Goal: Task Accomplishment & Management: Manage account settings

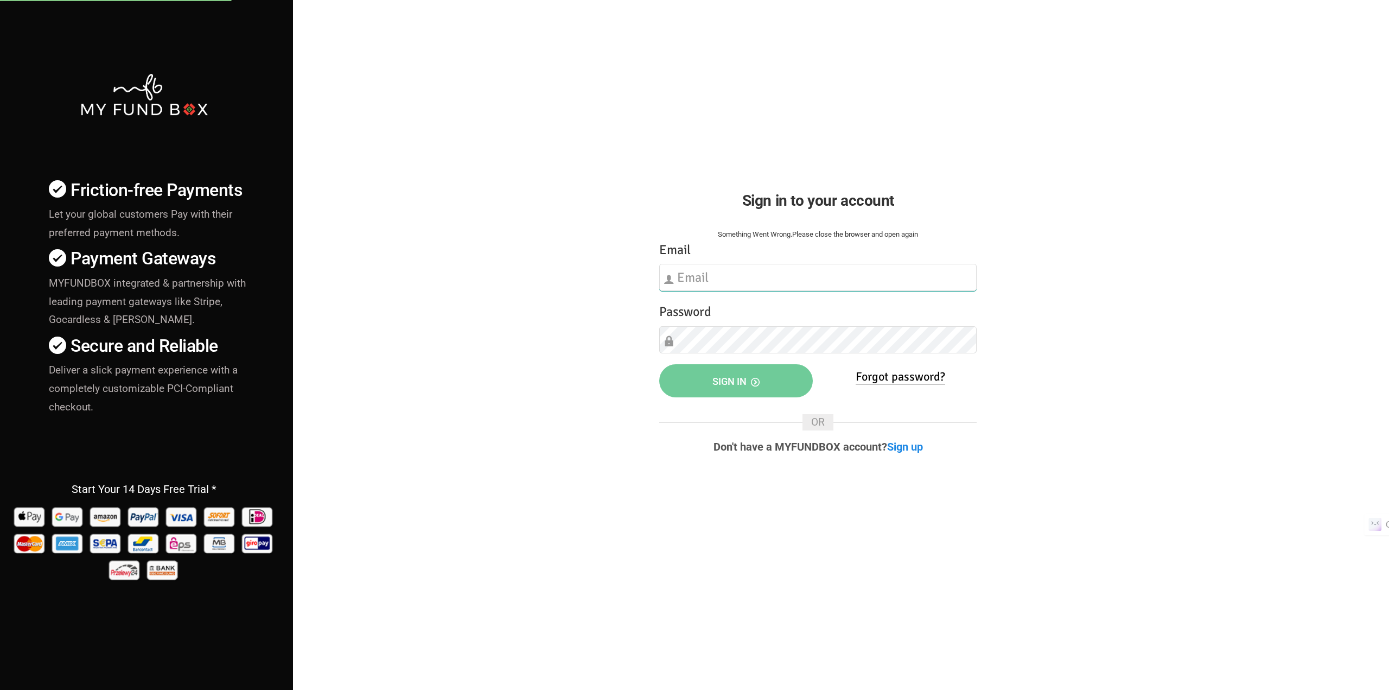
type input "[EMAIL_ADDRESS][DOMAIN_NAME]"
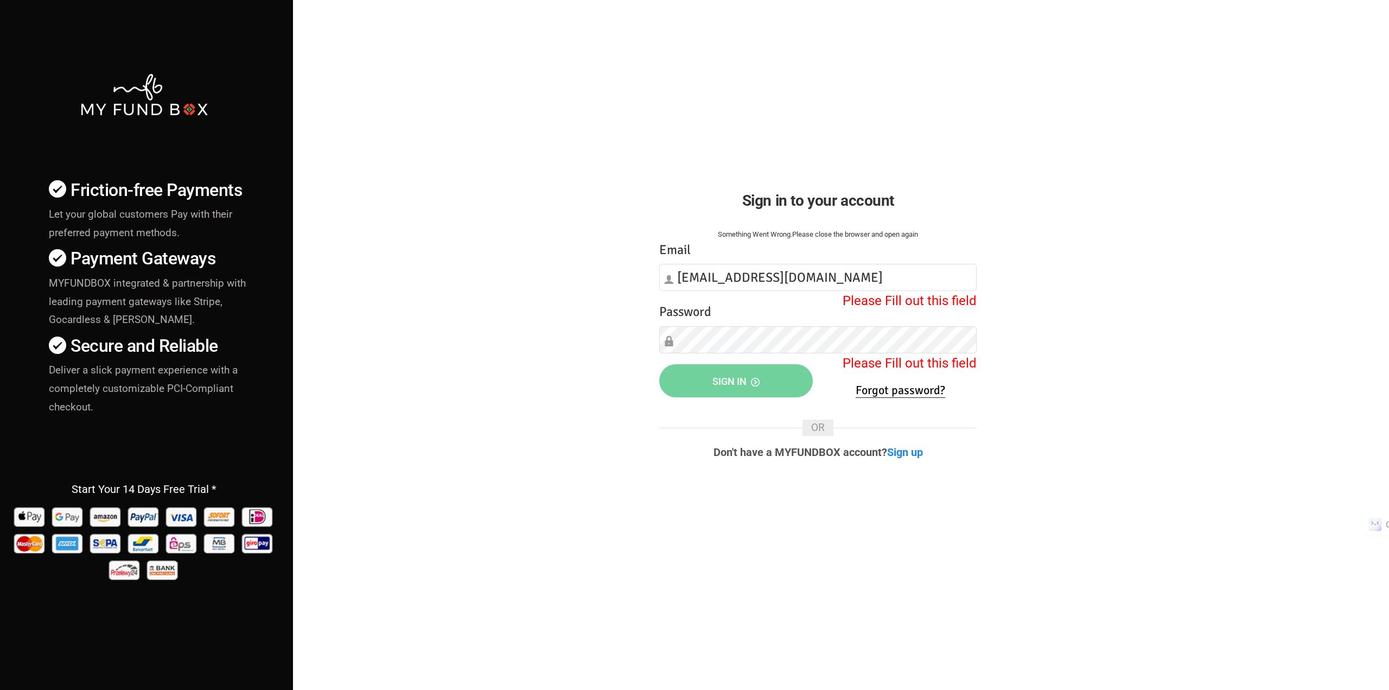
click at [1094, 272] on div "Friction-free Payments Let your global customers Pay with their preferred payme…" at bounding box center [695, 380] width 1400 height 760
click at [812, 324] on div "Password Please Fill out this field" at bounding box center [817, 328] width 317 height 52
click at [621, 429] on div "Friction-free Payments Let your global customers Pay with their preferred payme…" at bounding box center [695, 380] width 1400 height 760
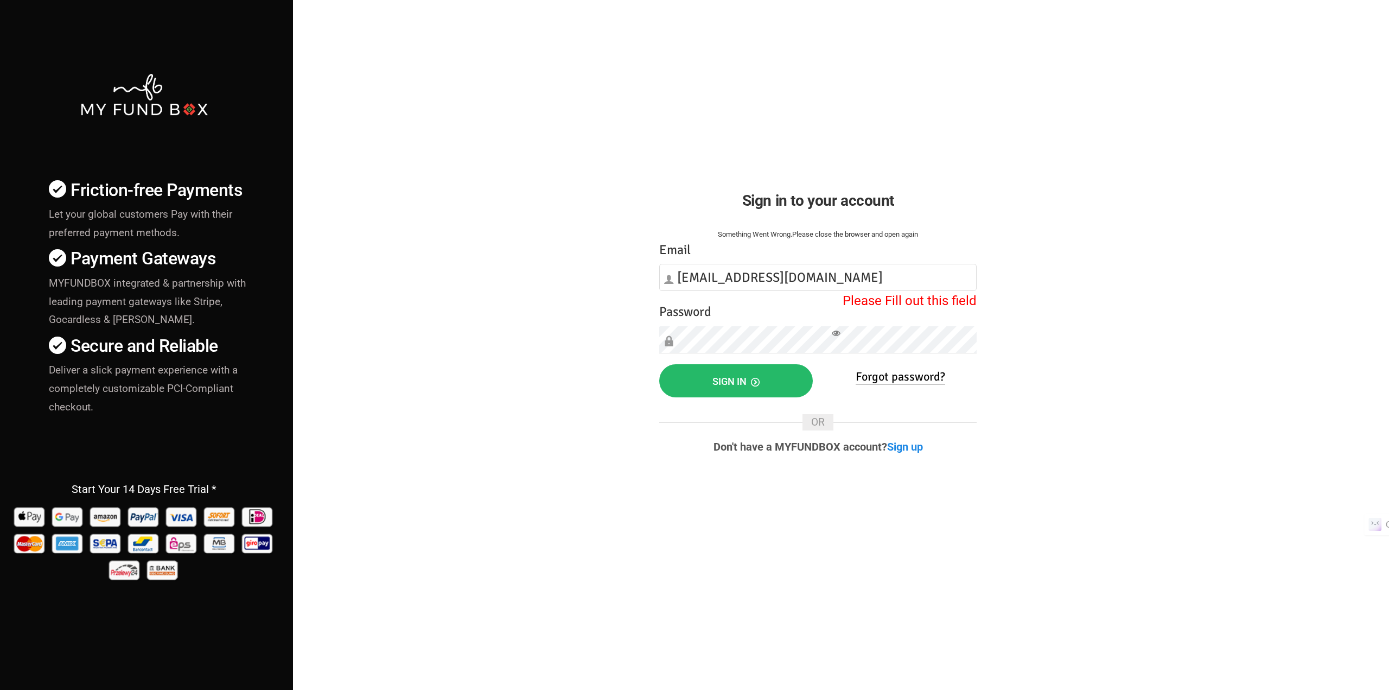
click at [1124, 278] on div "Friction-free Payments Let your global customers Pay with their preferred payme…" at bounding box center [695, 380] width 1400 height 760
click at [678, 384] on button "Sign in" at bounding box center [736, 380] width 154 height 33
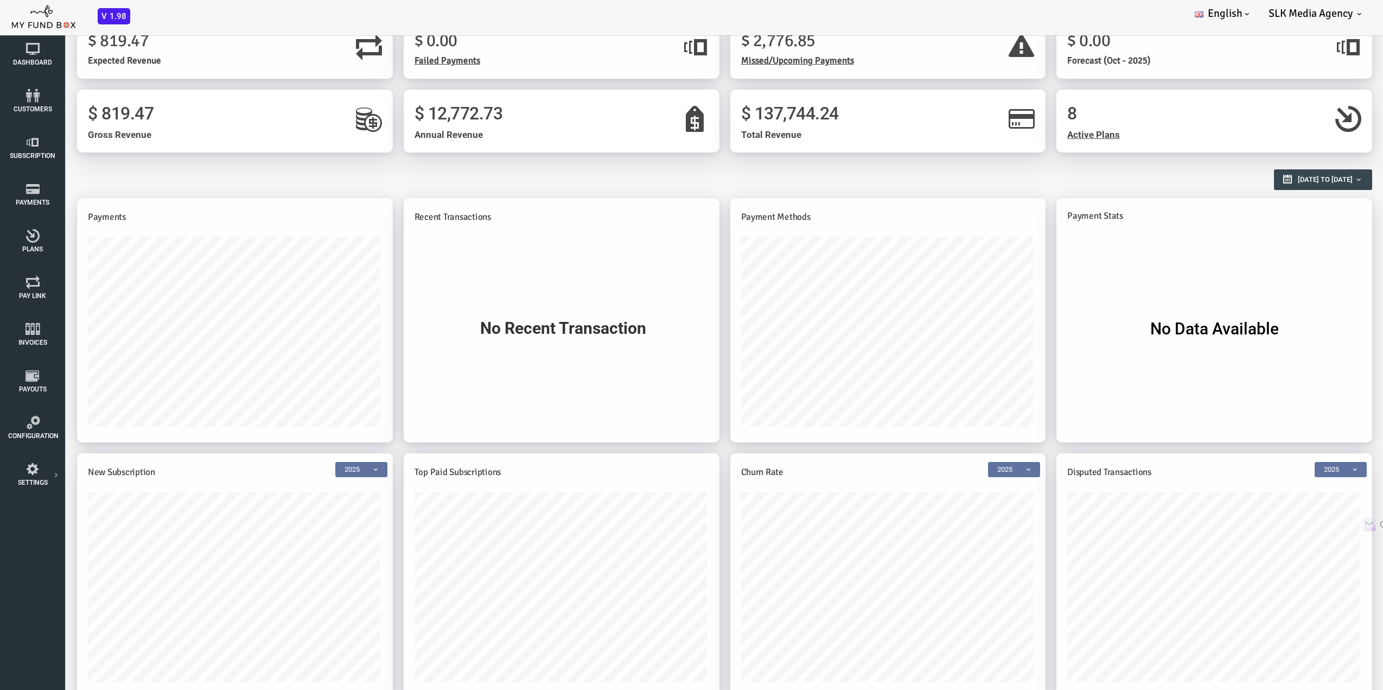
scroll to position [24, 0]
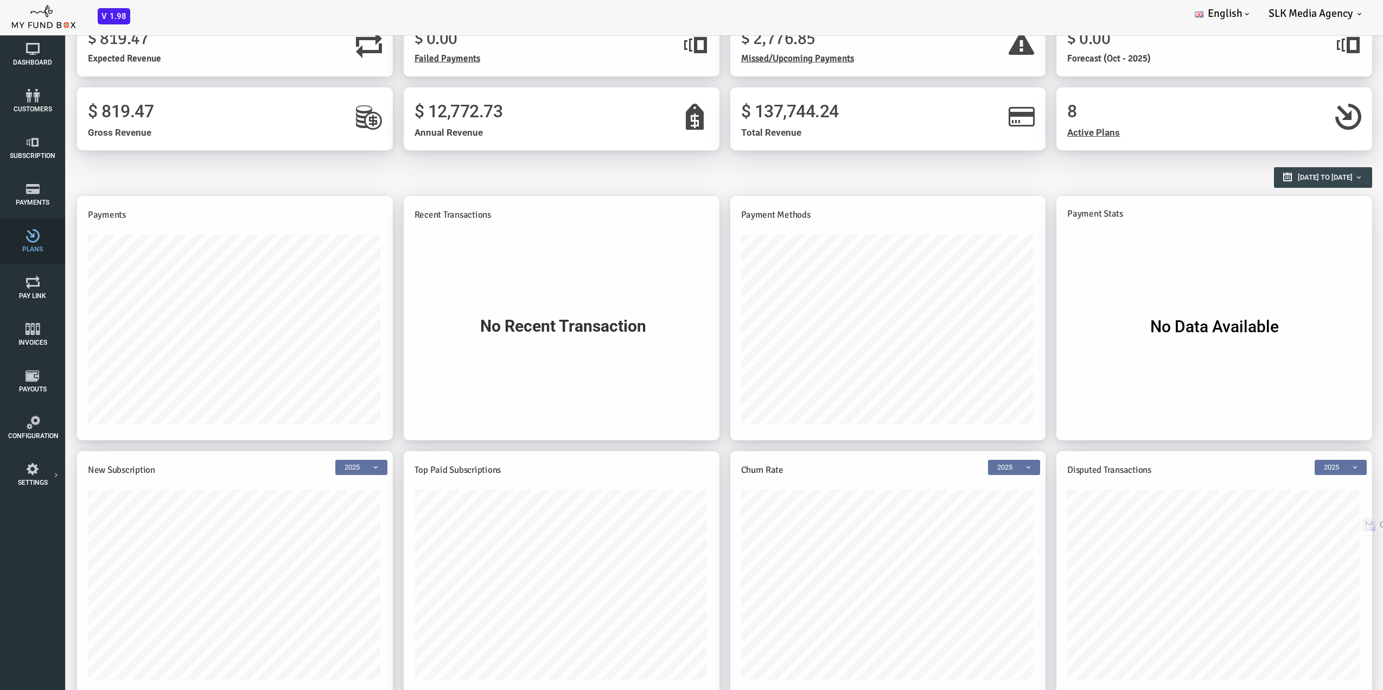
click at [30, 237] on icon at bounding box center [32, 236] width 49 height 14
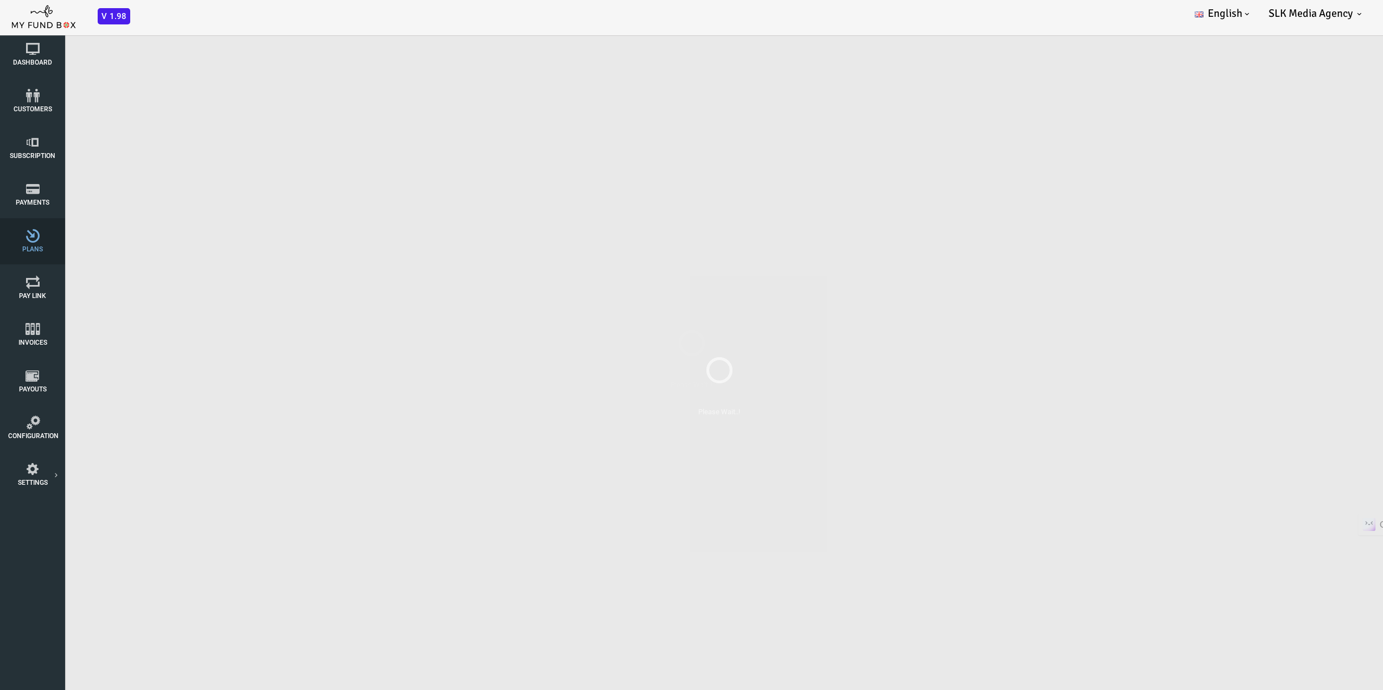
scroll to position [0, 0]
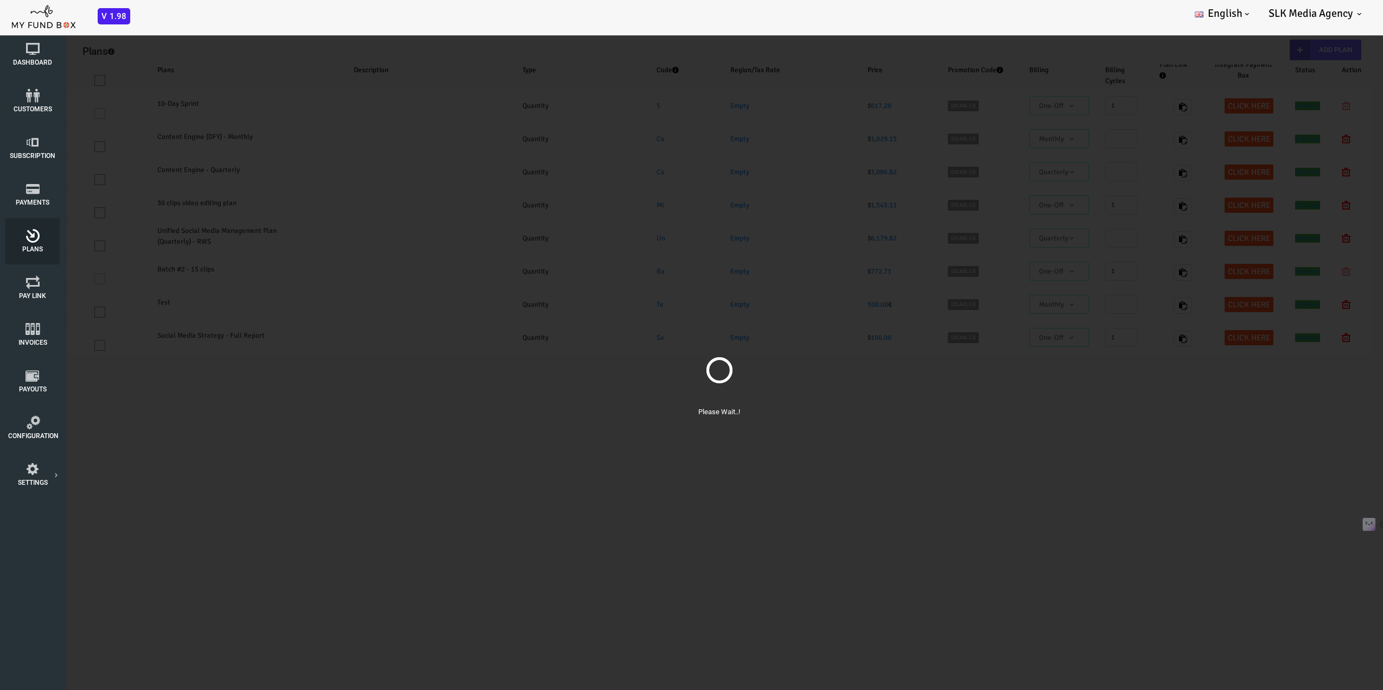
select select "100"
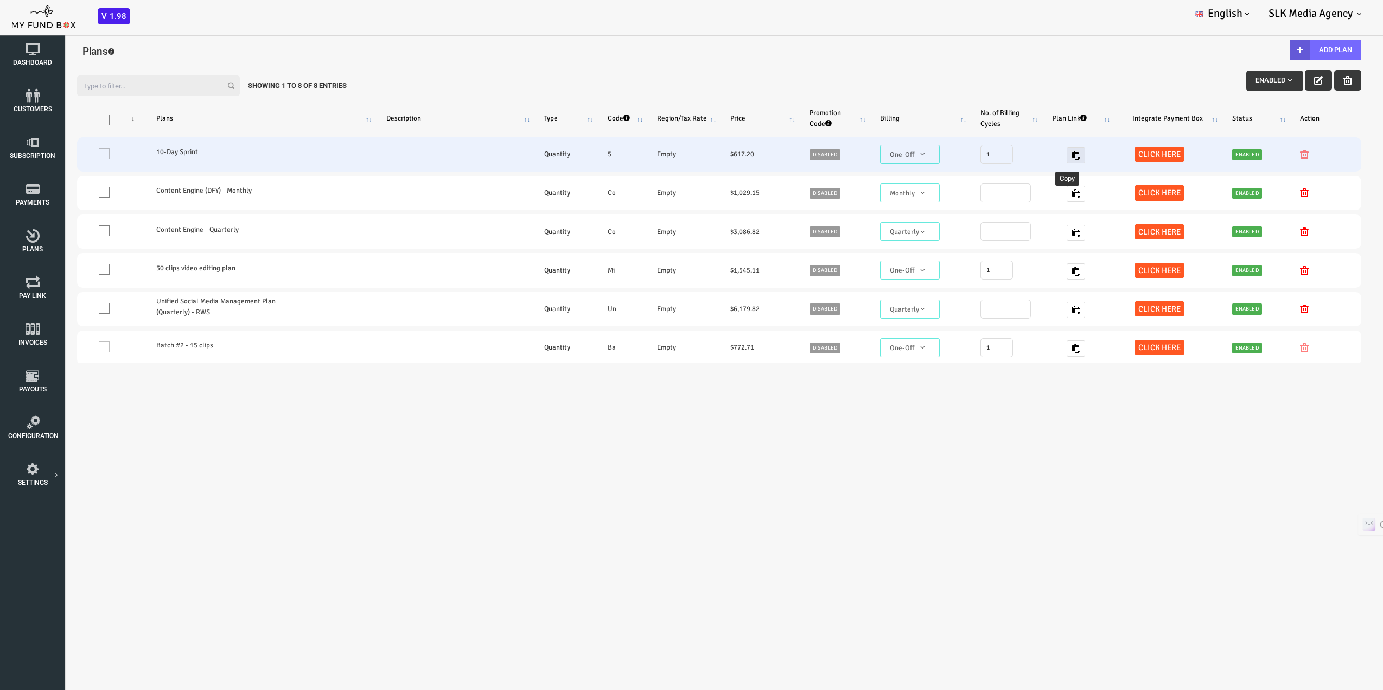
click at [1016, 154] on icon "button" at bounding box center [1020, 155] width 9 height 9
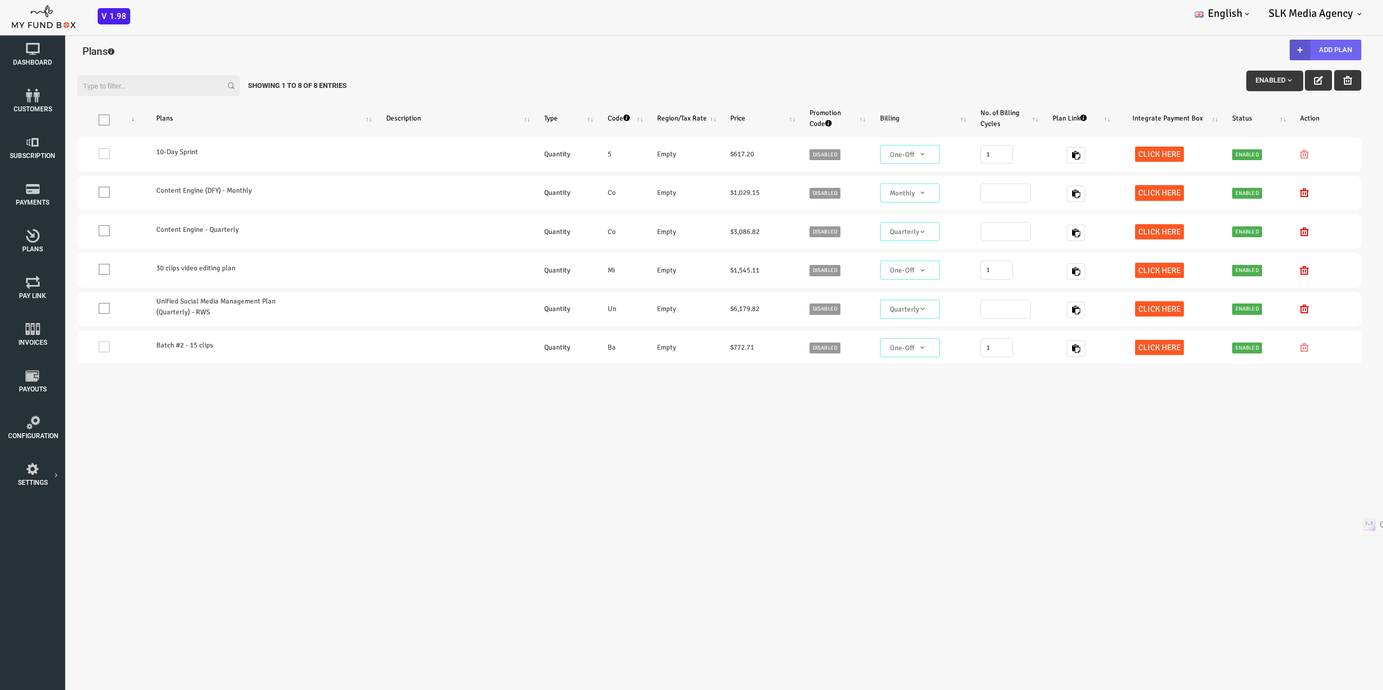
click at [1261, 49] on button "Add Plan" at bounding box center [1271, 50] width 72 height 21
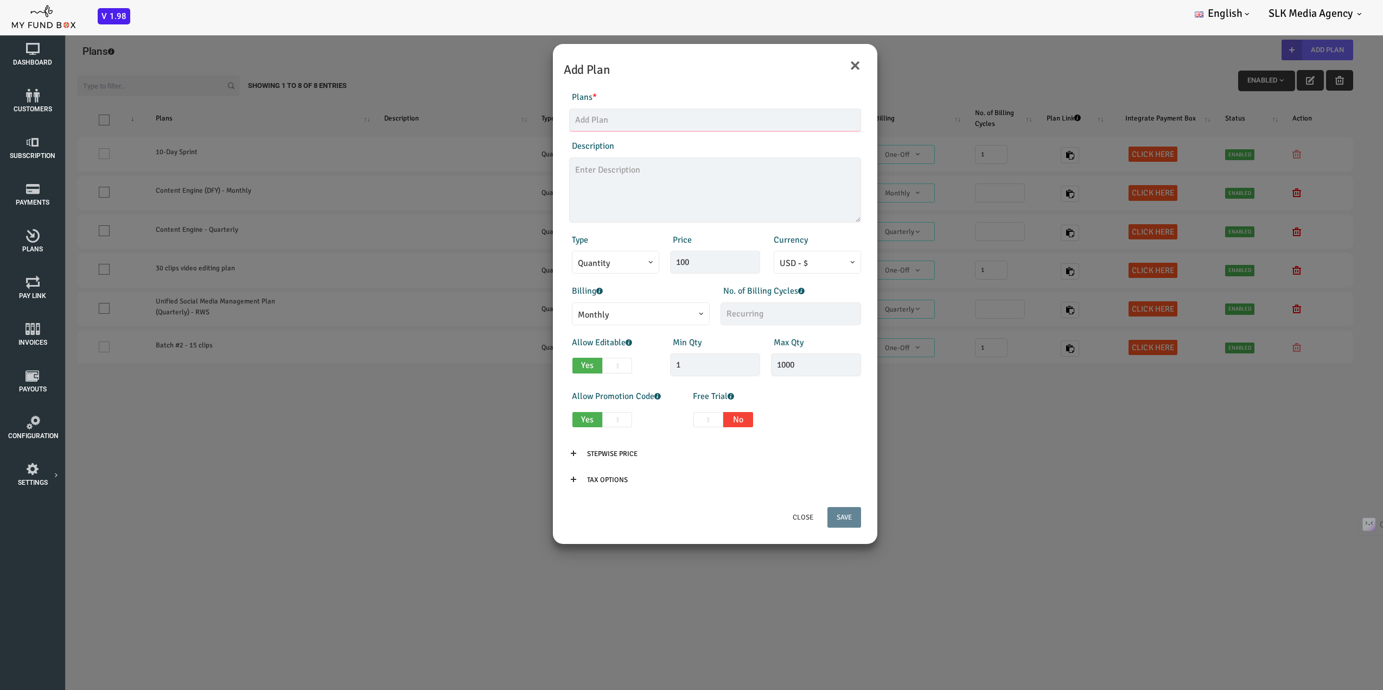
click at [581, 111] on input "text" at bounding box center [660, 120] width 292 height 23
type input "10-Day sprint"
click at [569, 195] on textarea at bounding box center [660, 189] width 292 height 65
type textarea "Pricing include stripe processing fees."
click at [613, 313] on span "Monthly" at bounding box center [586, 315] width 126 height 14
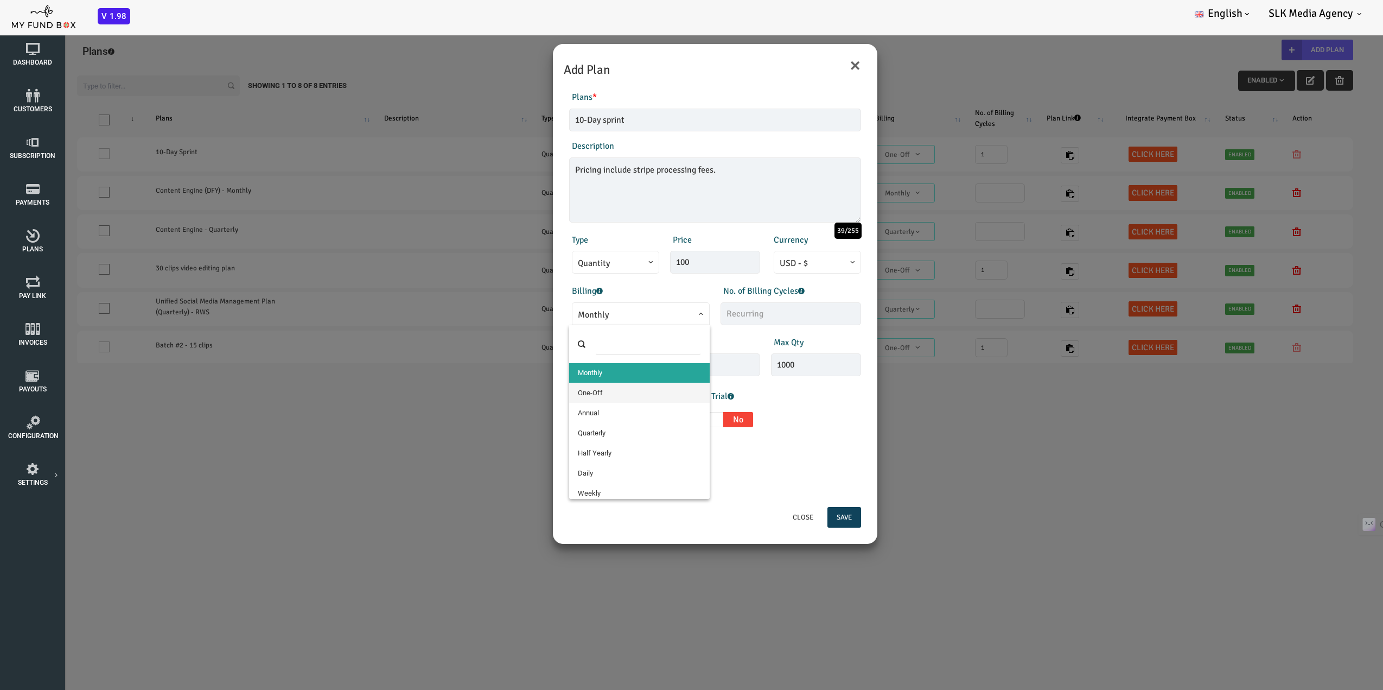
select select "4"
type input "1"
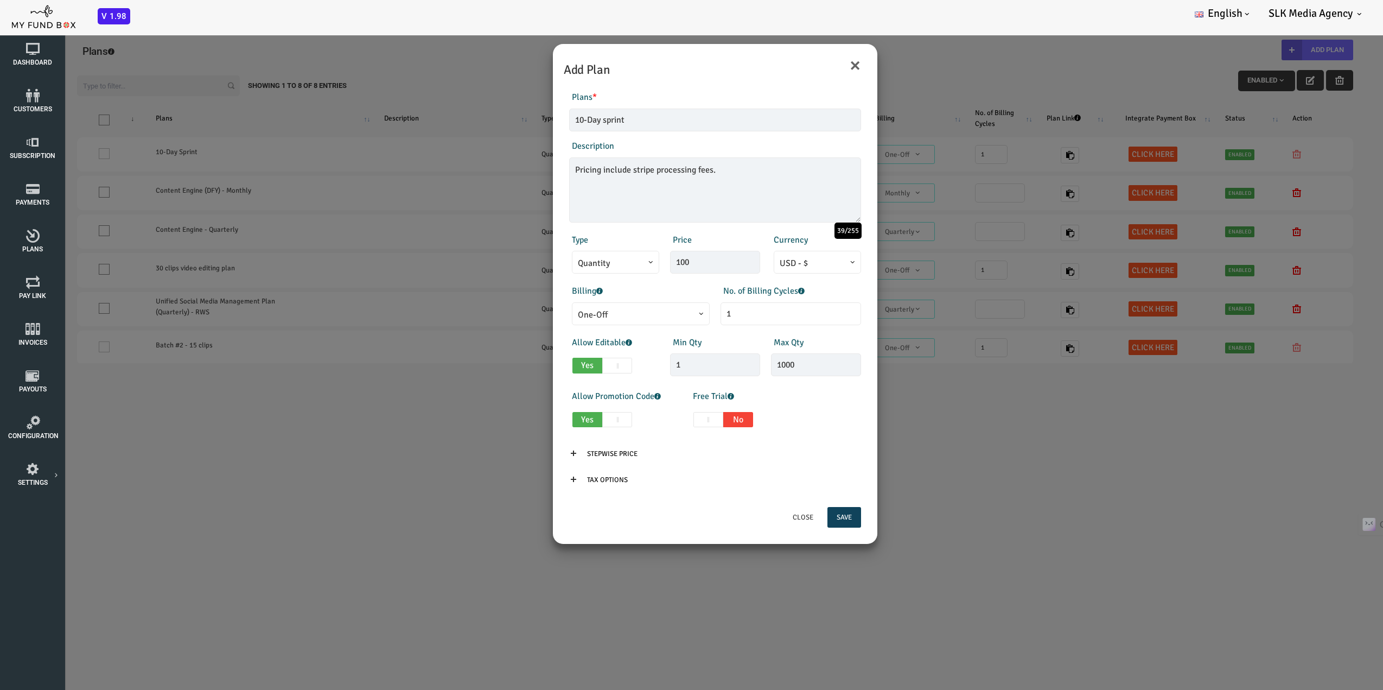
click at [565, 359] on span at bounding box center [562, 366] width 30 height 16
click at [524, 360] on input "Yes No" at bounding box center [520, 363] width 7 height 7
checkbox input "false"
click at [562, 423] on span at bounding box center [562, 420] width 30 height 16
click at [524, 421] on input "Yes No" at bounding box center [520, 417] width 7 height 7
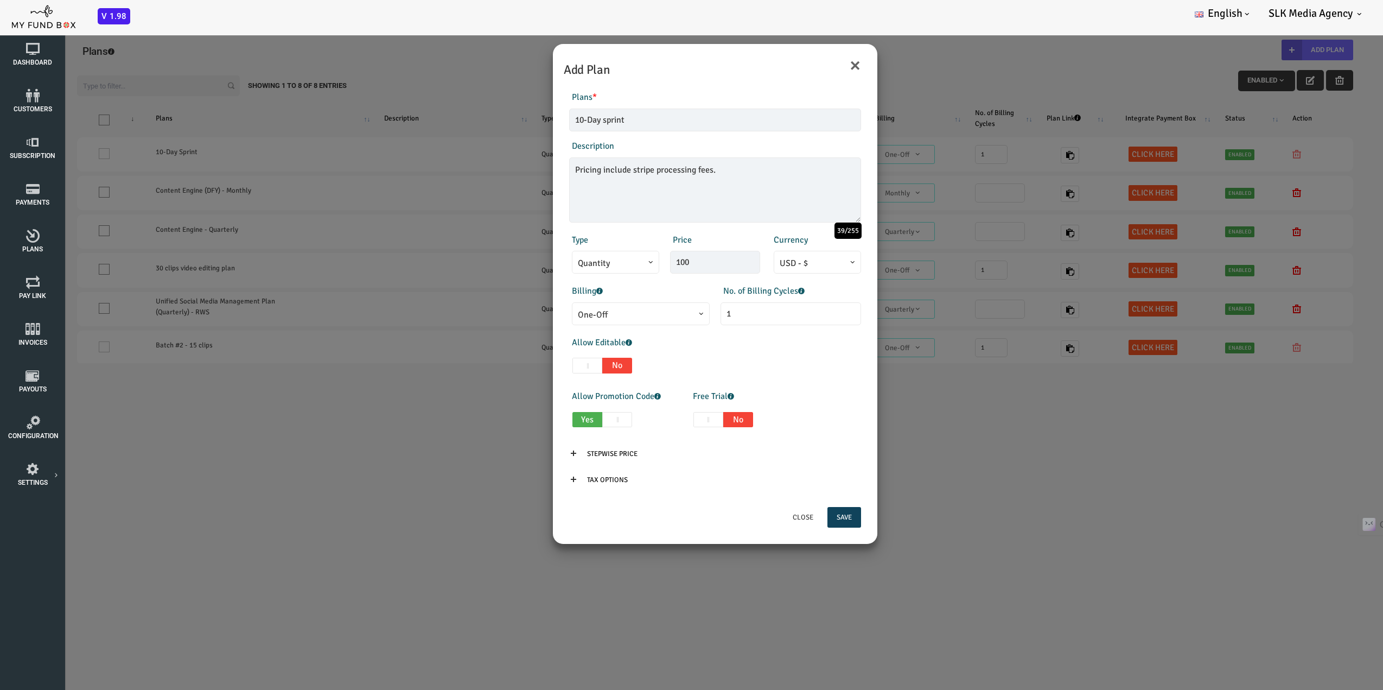
checkbox input "false"
click at [633, 257] on input "100" at bounding box center [660, 262] width 90 height 23
drag, startPoint x: 637, startPoint y: 262, endPoint x: 612, endPoint y: 269, distance: 26.3
click at [611, 269] on div "Price 100" at bounding box center [659, 253] width 101 height 41
click at [693, 247] on div "Price 597.00" at bounding box center [659, 253] width 101 height 41
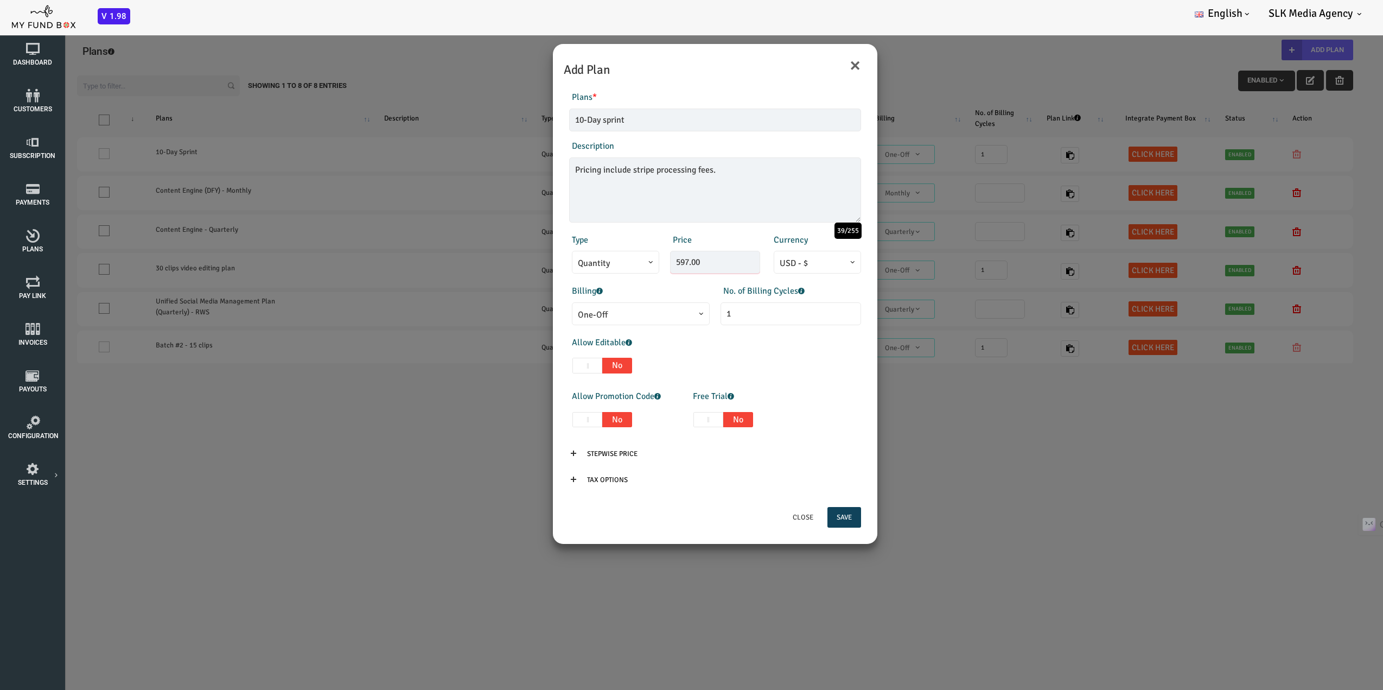
click at [645, 260] on input "597.00" at bounding box center [660, 262] width 90 height 23
click at [652, 261] on input "597.00" at bounding box center [660, 262] width 90 height 23
paste input "615.14"
type input "615.14"
click at [765, 357] on div "Allow Editable Yes No Min Qty 1 Invalid min qty Max Qty 1000 Invalid max qty" at bounding box center [660, 357] width 303 height 43
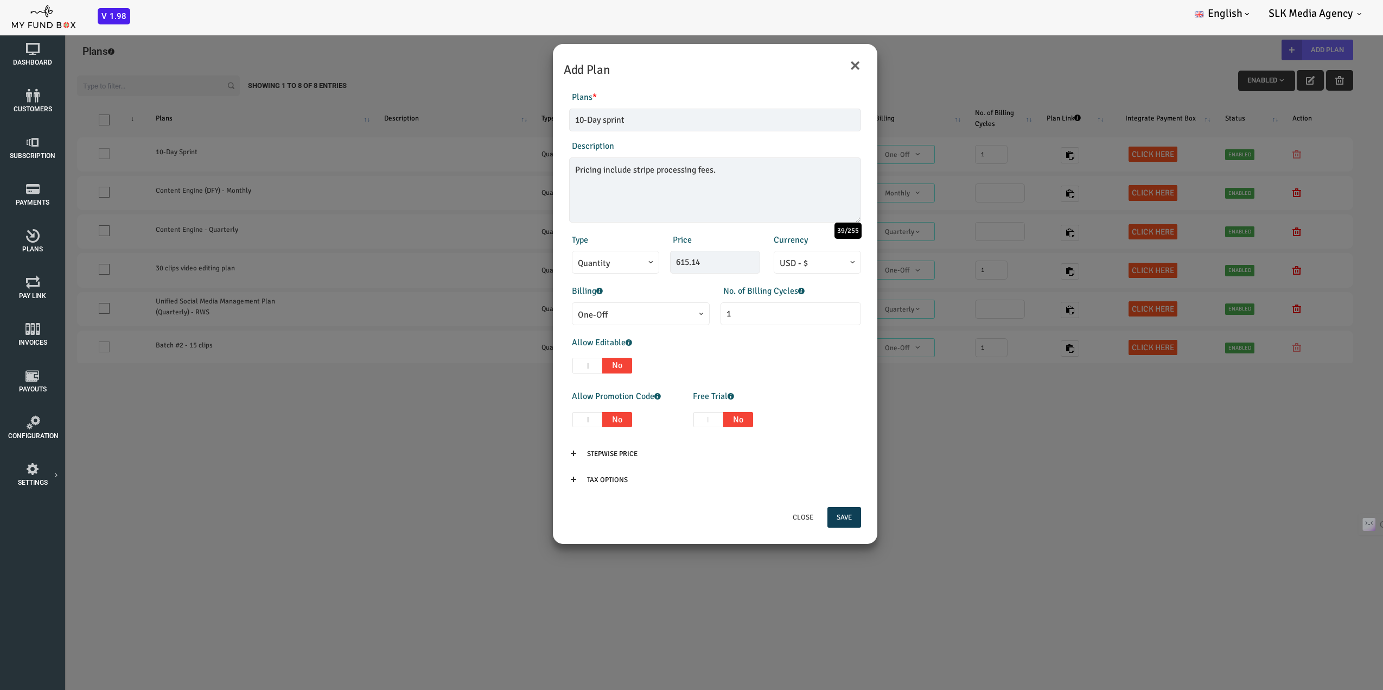
click at [793, 519] on button "Save" at bounding box center [789, 517] width 34 height 21
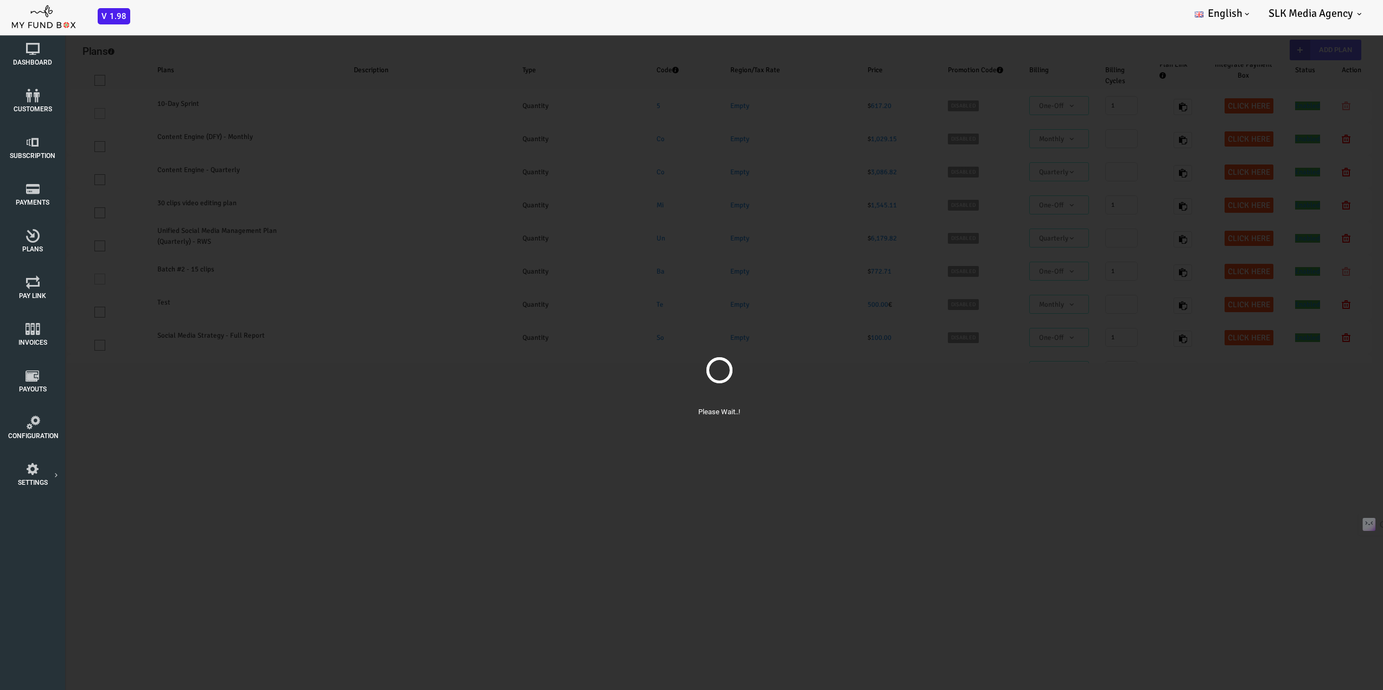
select select "100"
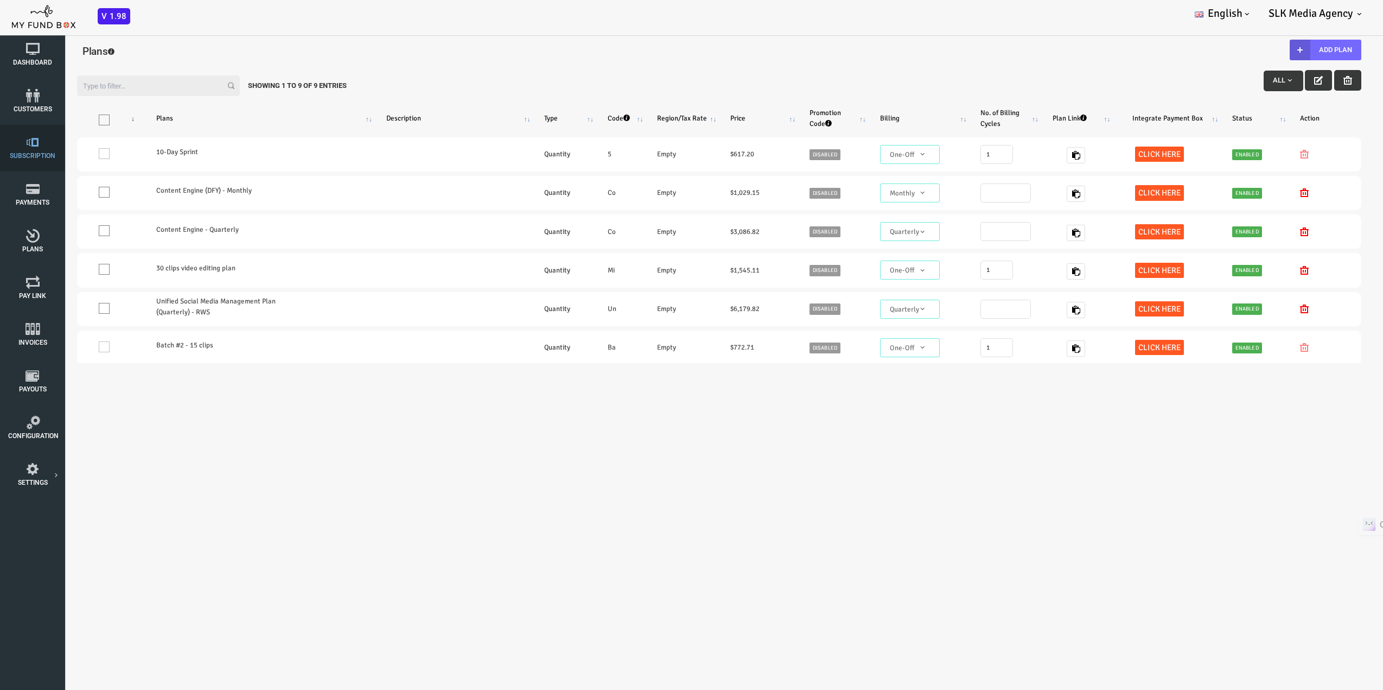
click at [35, 149] on link "Subscription" at bounding box center [32, 148] width 54 height 46
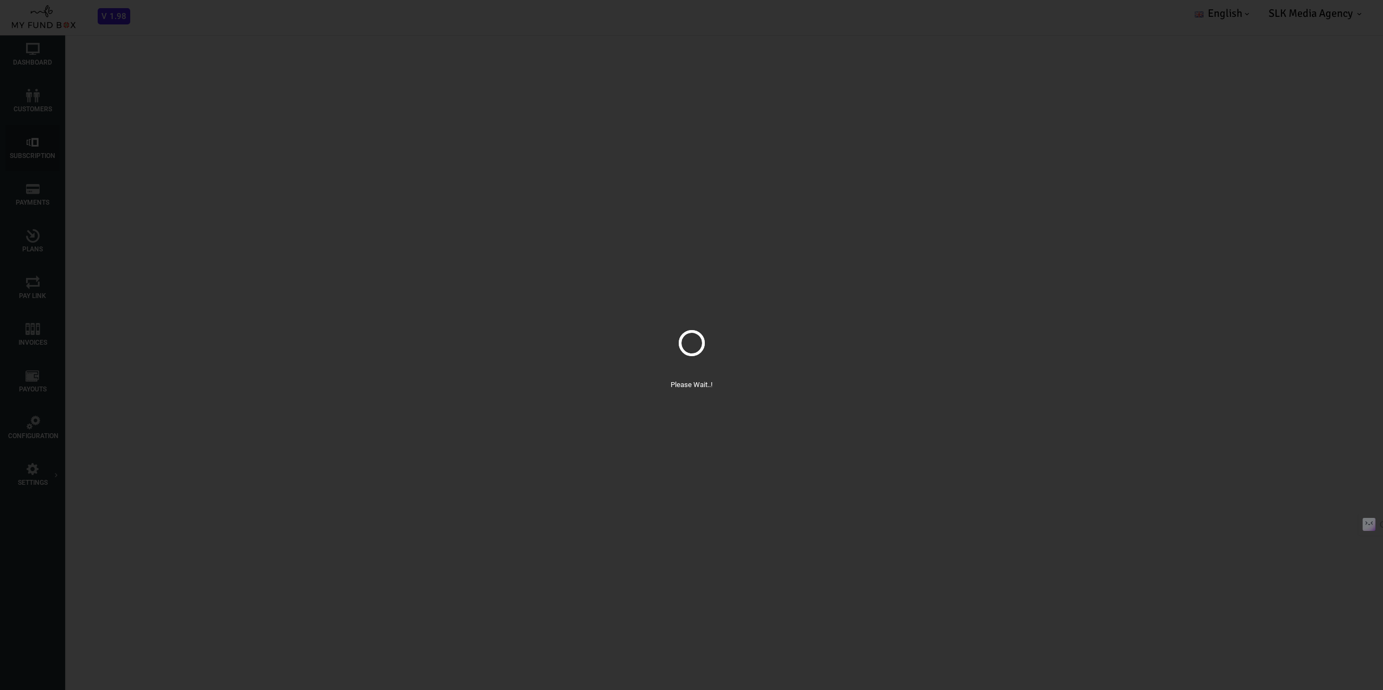
select select "100"
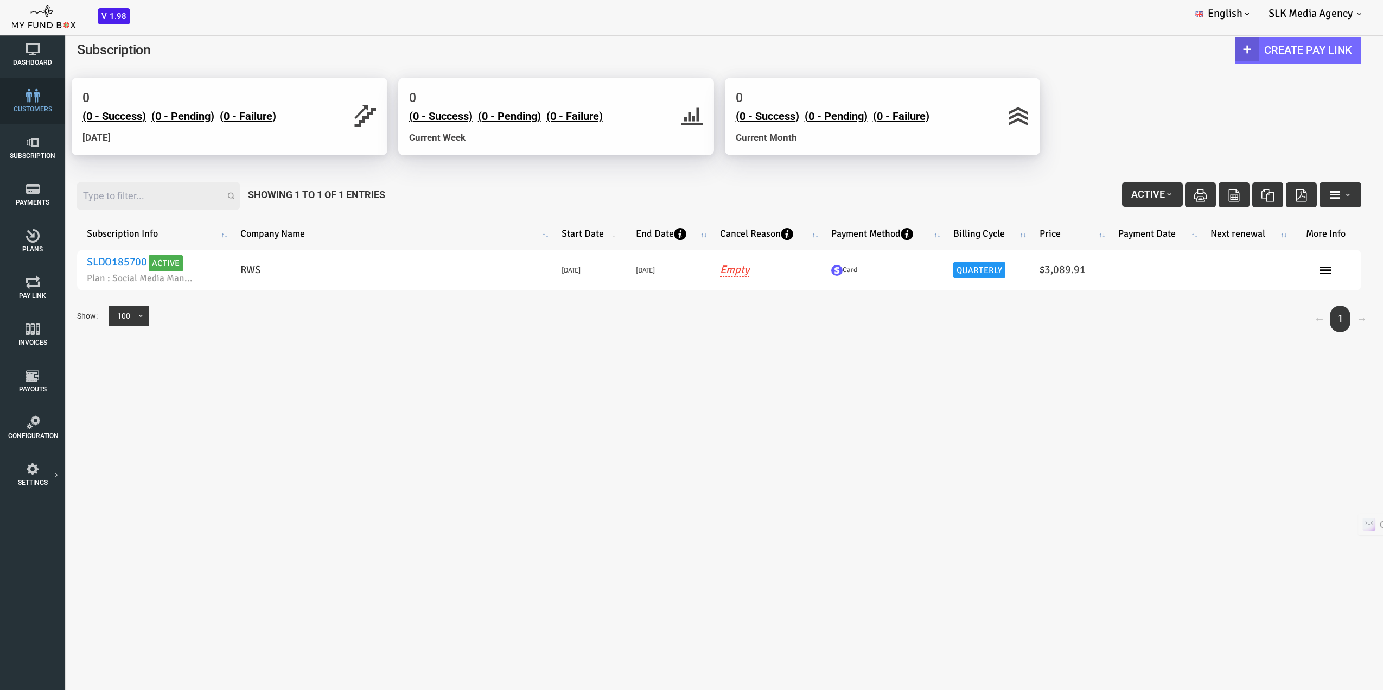
click at [35, 99] on icon at bounding box center [32, 96] width 49 height 14
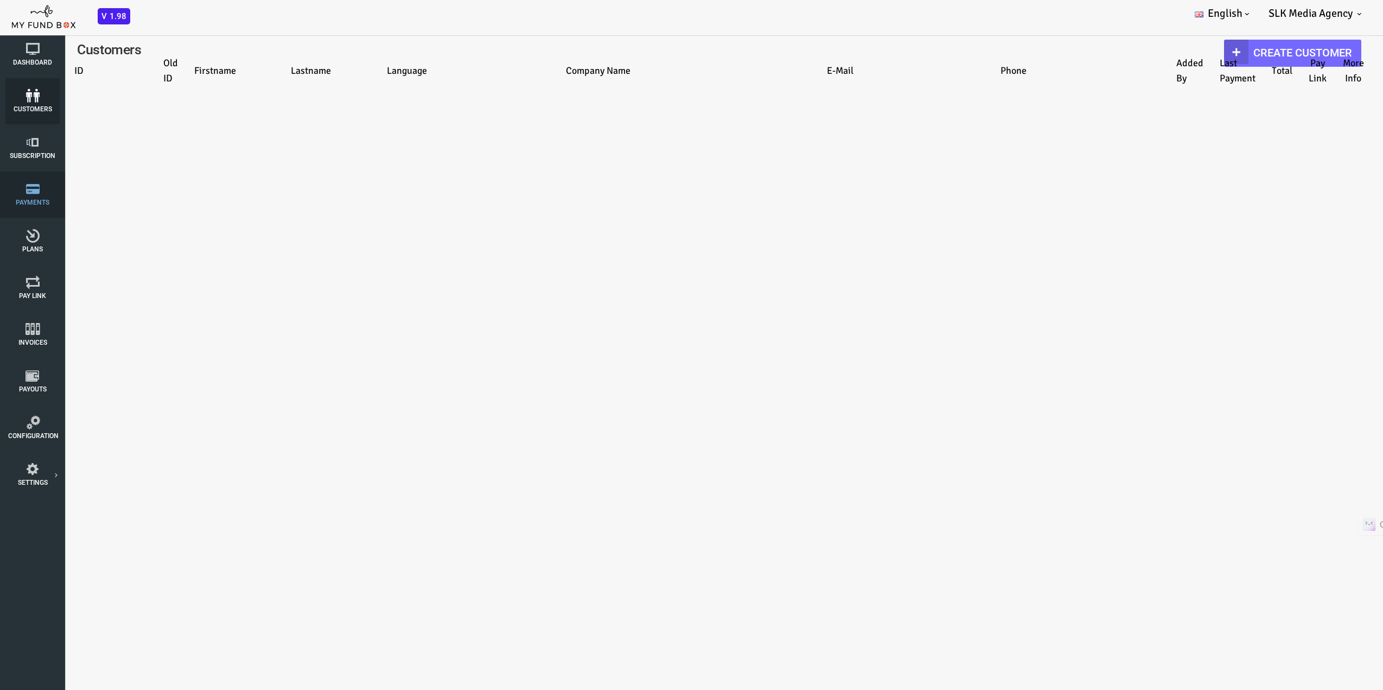
select select "100"
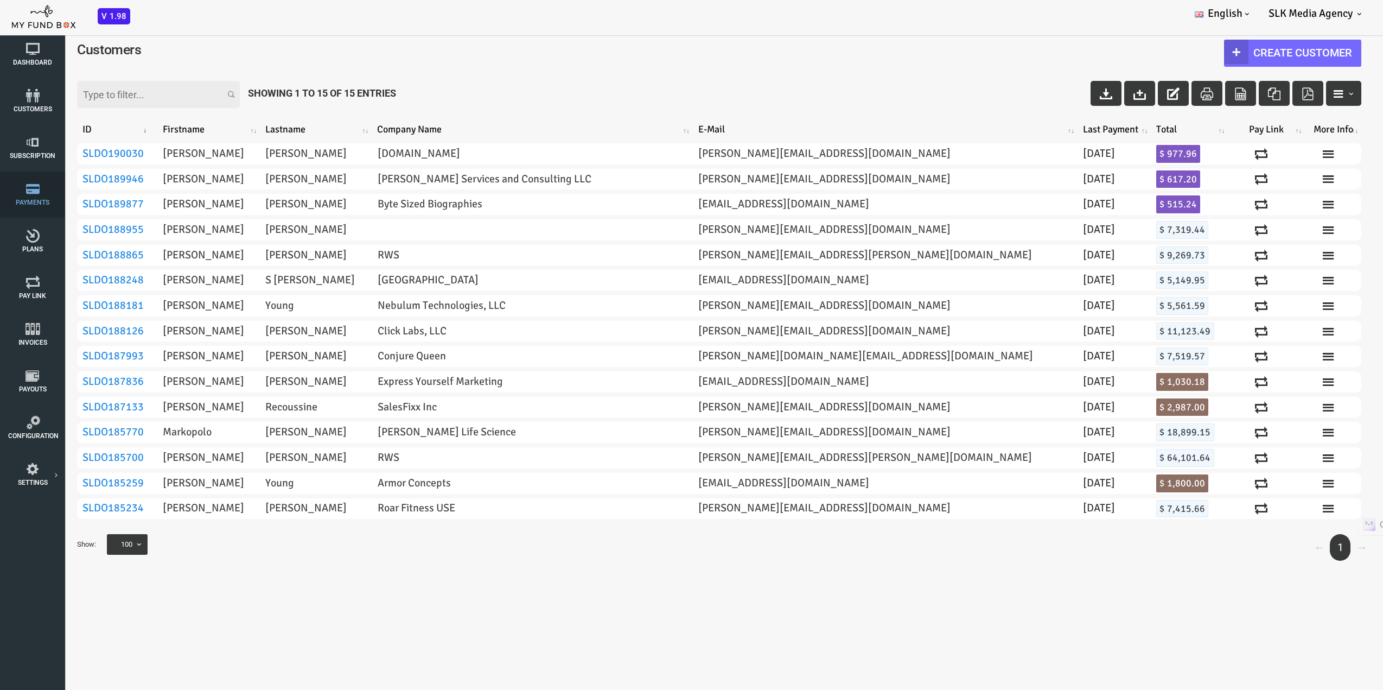
click at [0, 0] on span "Payments" at bounding box center [0, 0] width 0 height 0
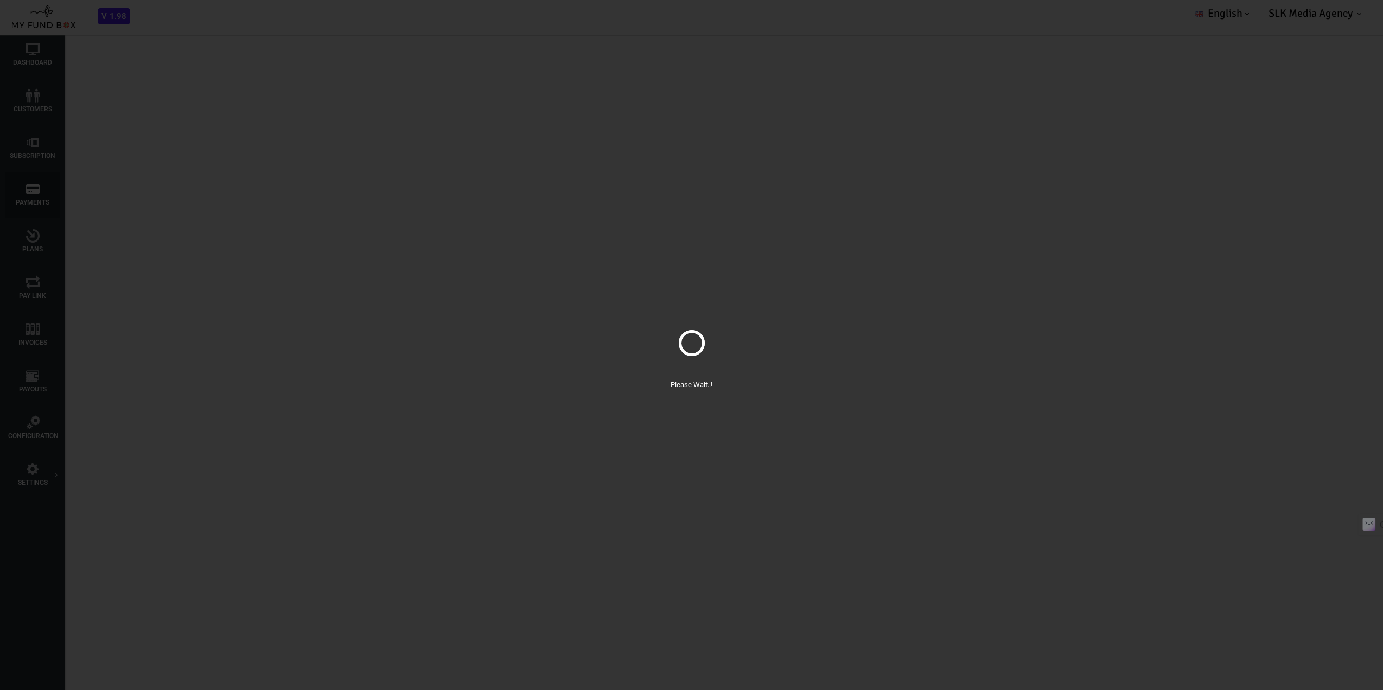
select select "100"
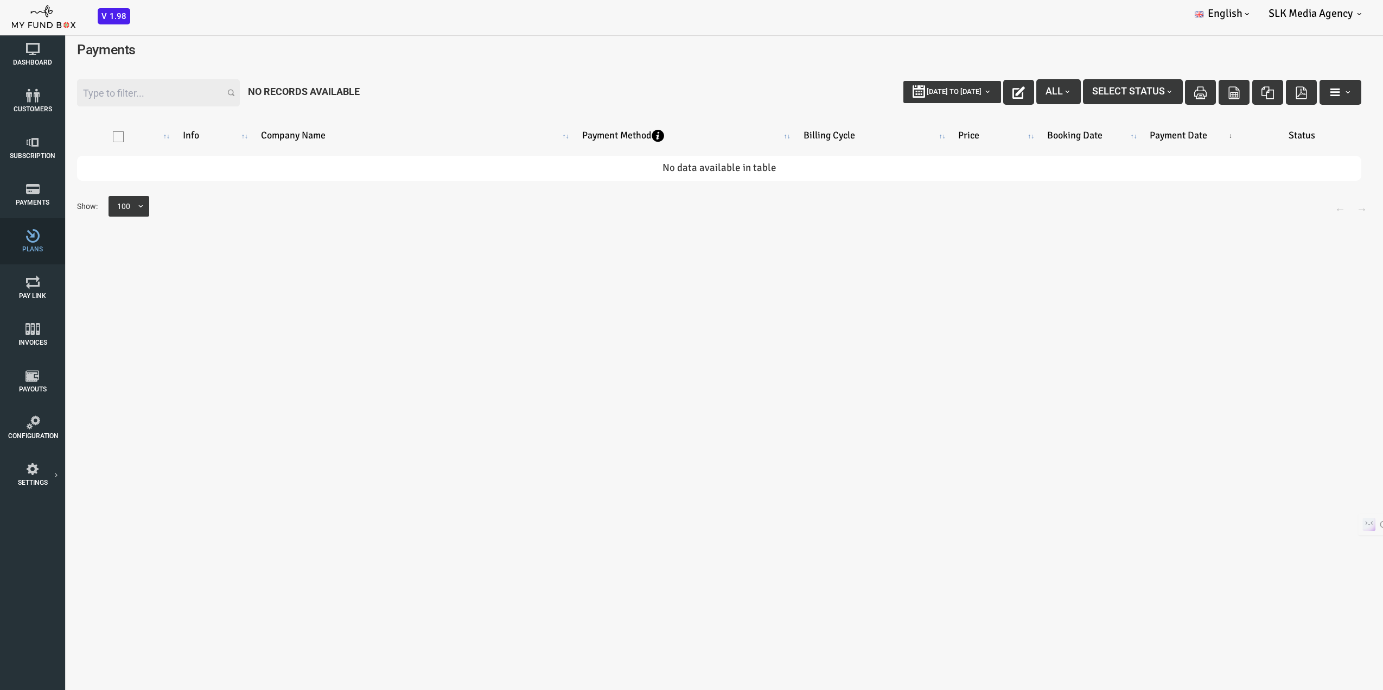
click at [34, 243] on link "Plans" at bounding box center [32, 241] width 54 height 46
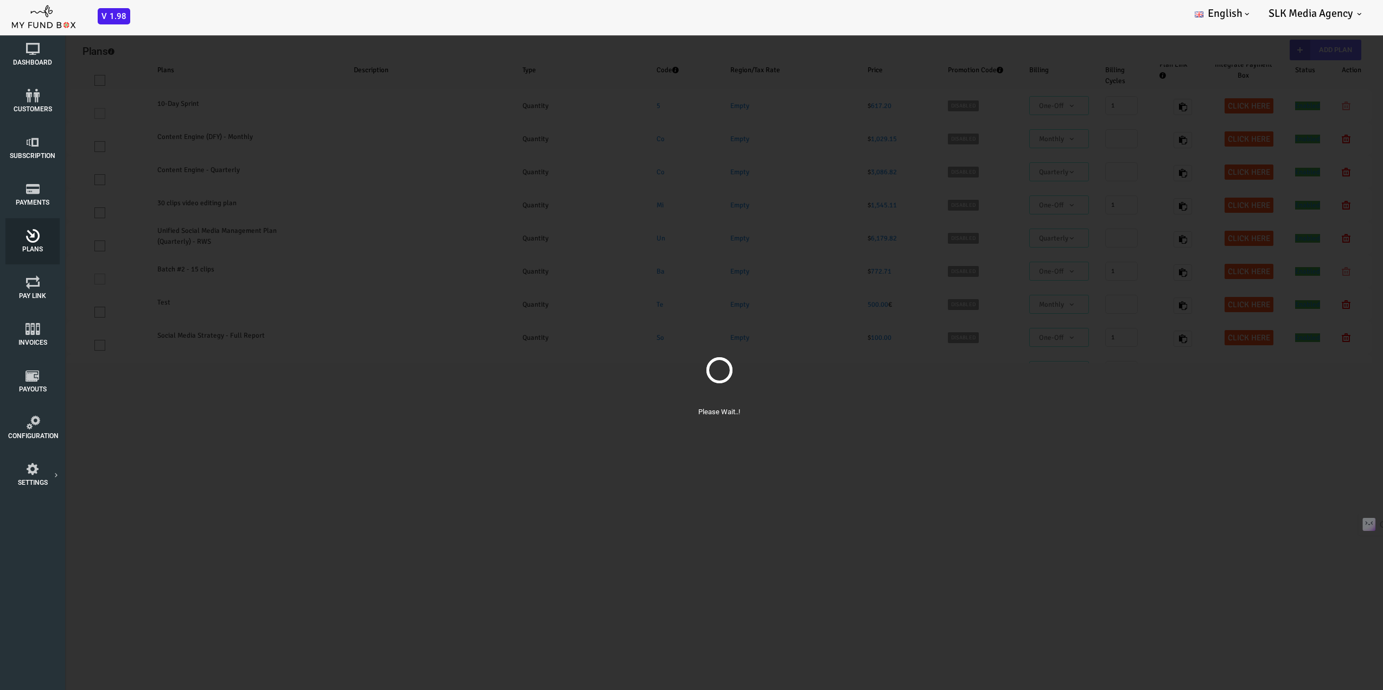
select select "100"
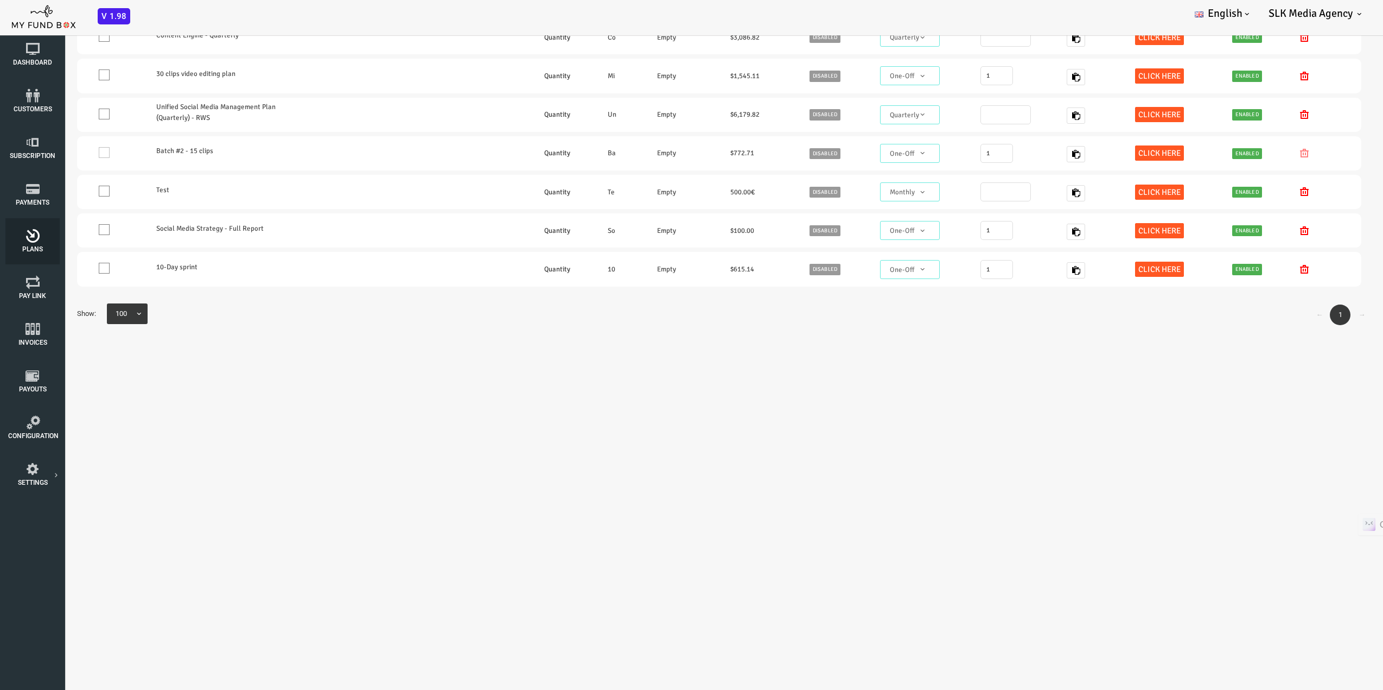
scroll to position [30, 0]
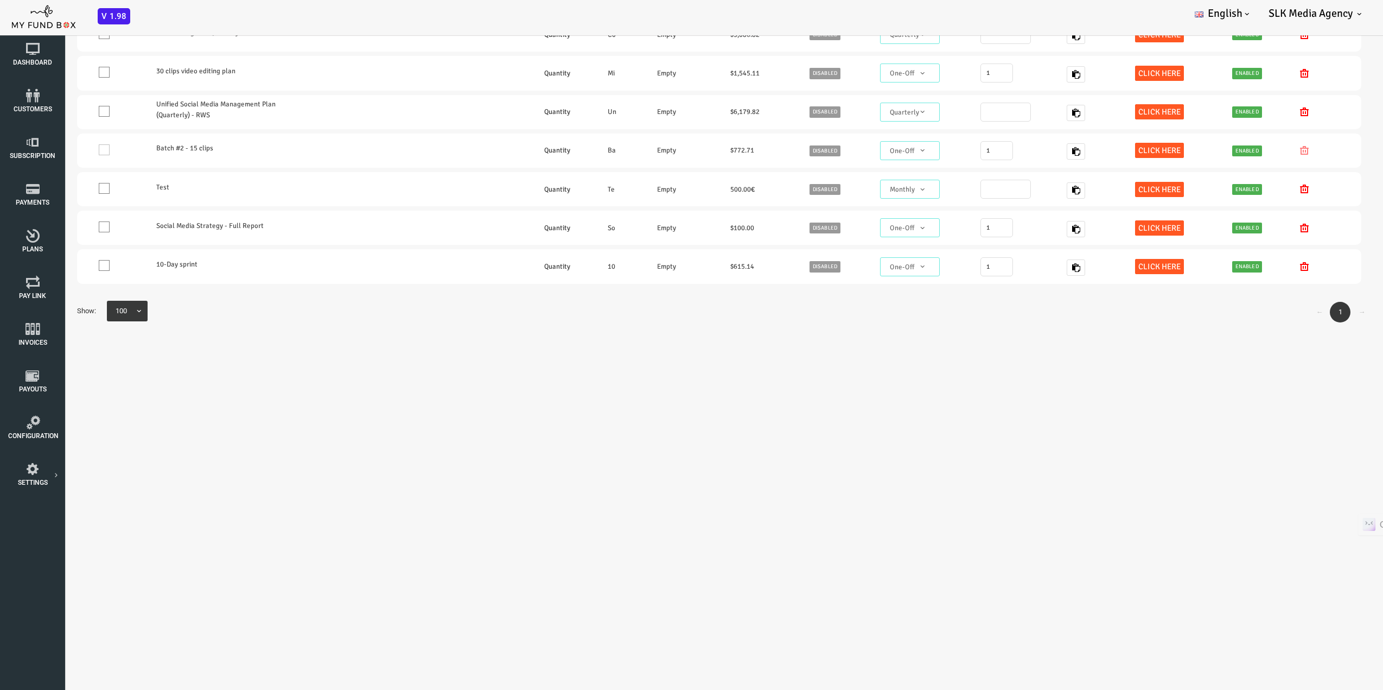
click at [171, 360] on body "Subscriber not found Beneficiary Not Found Partner Not Found!!!! Please Fill ou…" at bounding box center [664, 342] width 1328 height 690
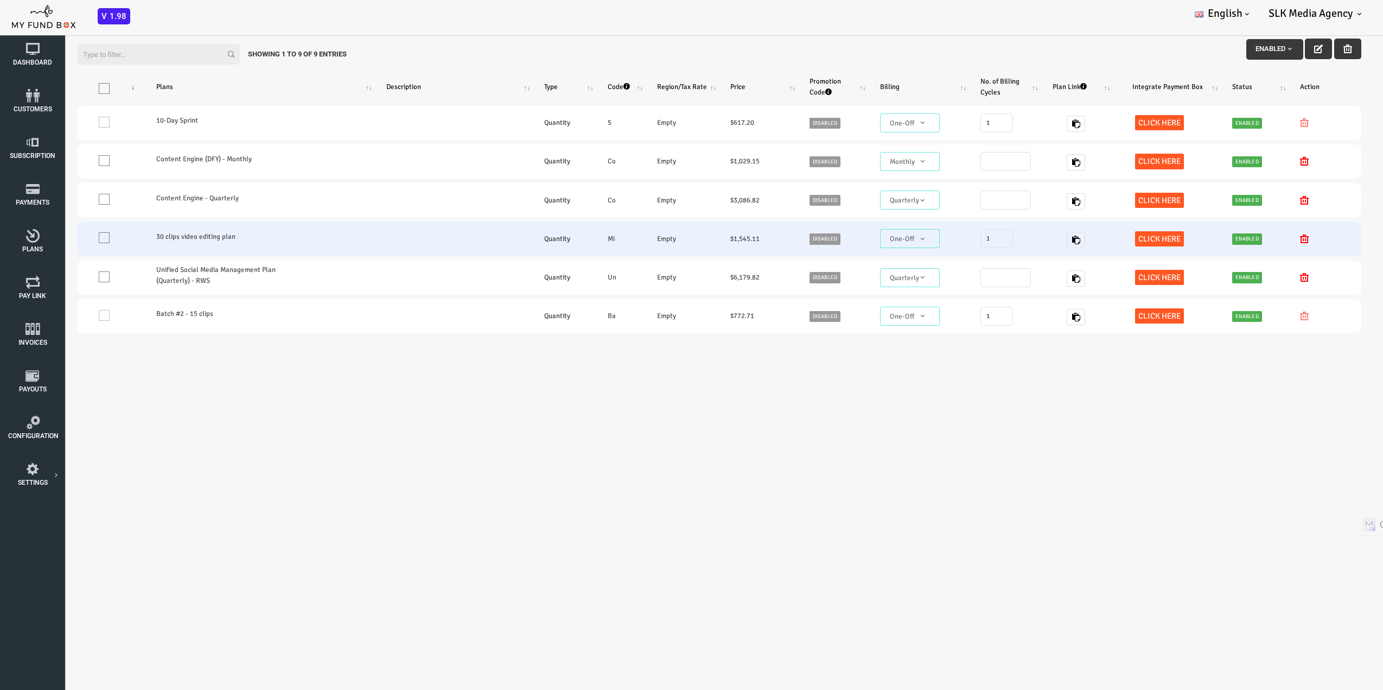
scroll to position [0, 0]
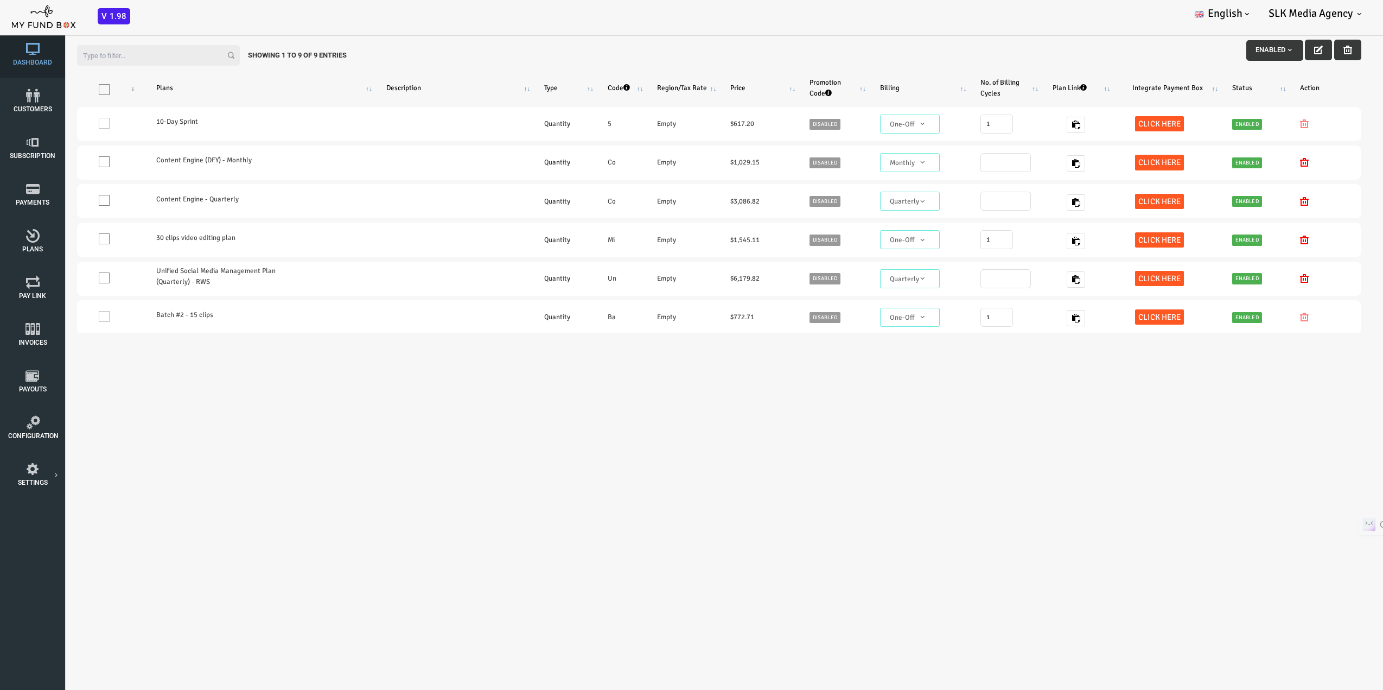
click at [0, 0] on span "Dashboard" at bounding box center [0, 0] width 0 height 0
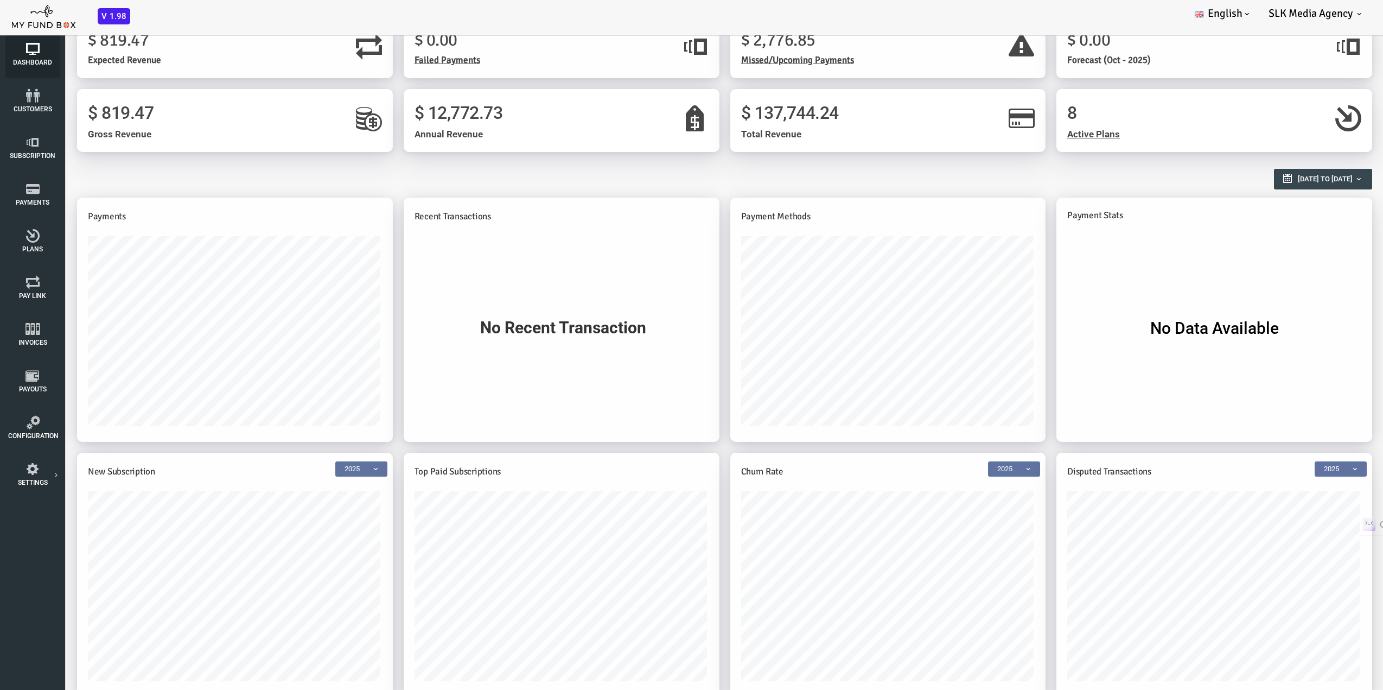
scroll to position [24, 0]
click at [491, 163] on h2 "Reports Overview" at bounding box center [664, 172] width 1285 height 19
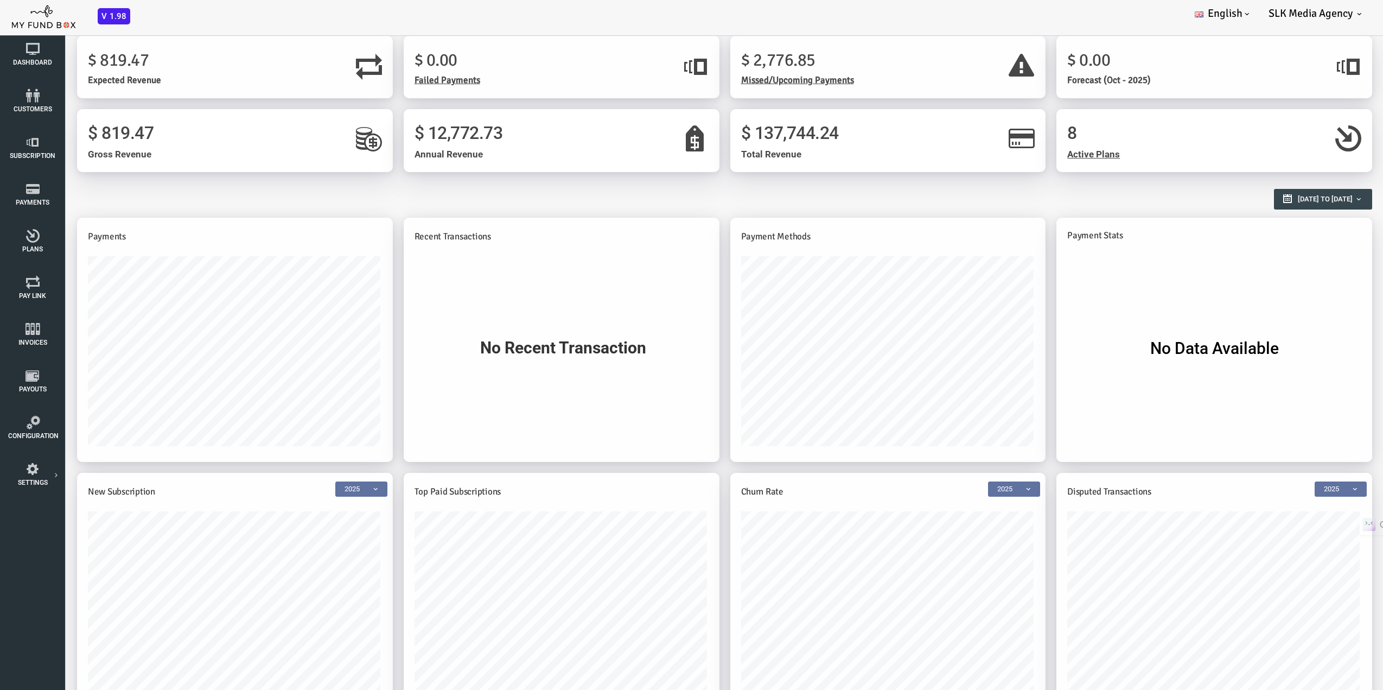
scroll to position [0, 0]
click at [187, 22] on div "BID OBID Orphan GID OGID Payment Status Partner OID Subscription Customers Invo…" at bounding box center [686, 17] width 1372 height 35
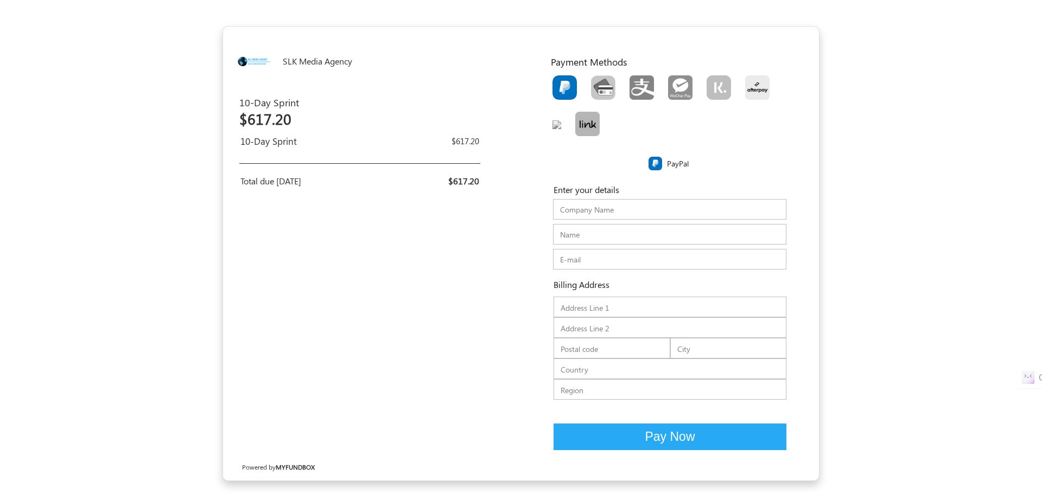
click at [304, 178] on div "Total due today" at bounding box center [296, 181] width 112 height 13
drag, startPoint x: 304, startPoint y: 178, endPoint x: 260, endPoint y: 135, distance: 61.8
click at [240, 151] on div "10-Day Sprint $617.20 10-Day Sprint $617.20 Total due today $617.20" at bounding box center [372, 143] width 282 height 94
drag, startPoint x: 341, startPoint y: 196, endPoint x: 345, endPoint y: 185, distance: 12.4
click at [342, 194] on div "SLK Media Agency EUR USD USD GBP EUR EN ES NL 10-Day Sprint 10-Day Sprint $617.…" at bounding box center [372, 254] width 298 height 454
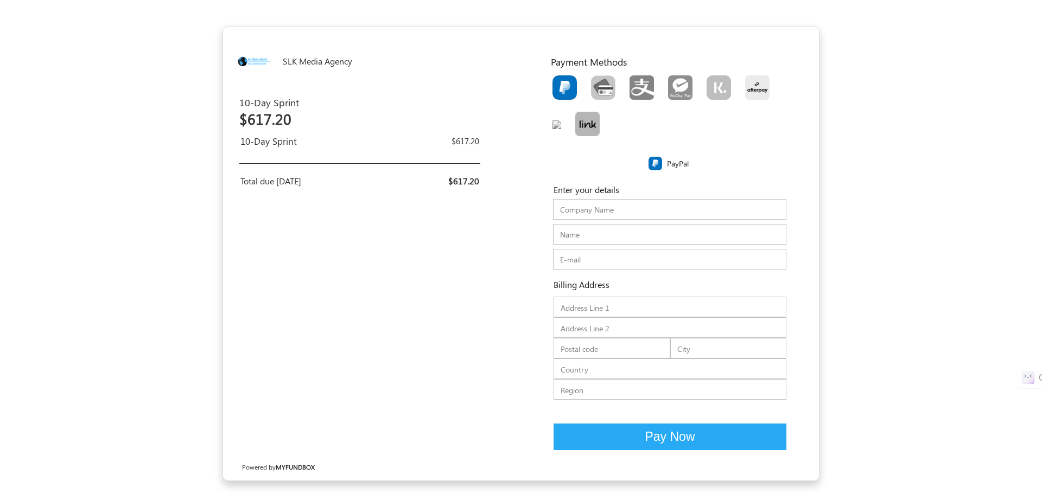
click at [314, 279] on div "SLK Media Agency EUR USD USD GBP EUR EN ES NL 10-Day Sprint 10-Day Sprint $617.…" at bounding box center [372, 254] width 298 height 454
click at [852, 179] on form "SLK Media Agency EUR USD USD GBP EUR EN ES NL 10-Day Sprint 10-Day Sprint $617.…" at bounding box center [521, 253] width 1042 height 455
click at [301, 288] on div "SLK Media Agency EUR USD USD GBP EUR EN ES NL 10-Day Sprint 10-Day Sprint $617.…" at bounding box center [372, 254] width 298 height 454
click at [398, 187] on div "$617.20" at bounding box center [422, 181] width 115 height 13
click at [436, 285] on div "SLK Media Agency EUR USD USD GBP EUR EN ES NL 10-Day Sprint 10-Day Sprint $617.…" at bounding box center [372, 254] width 298 height 454
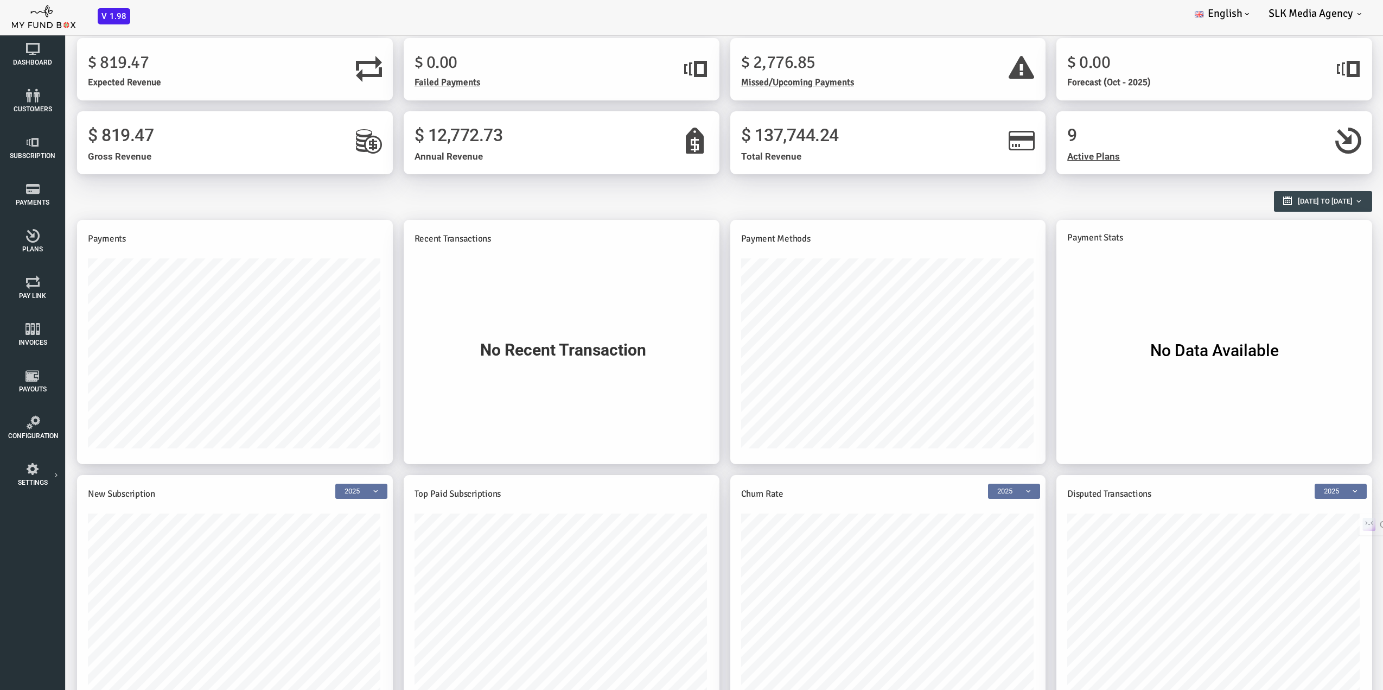
click at [734, 84] on span "Missed/Upcoming Payments" at bounding box center [742, 82] width 113 height 11
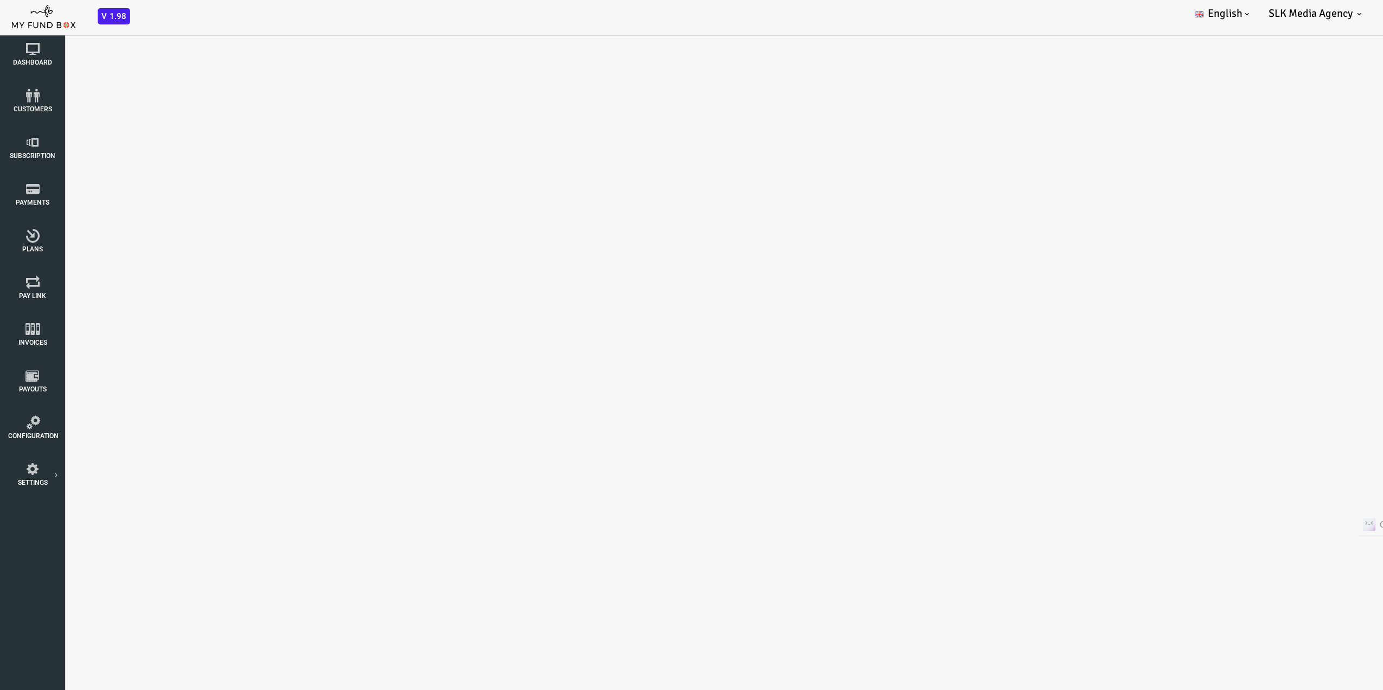
select select "100"
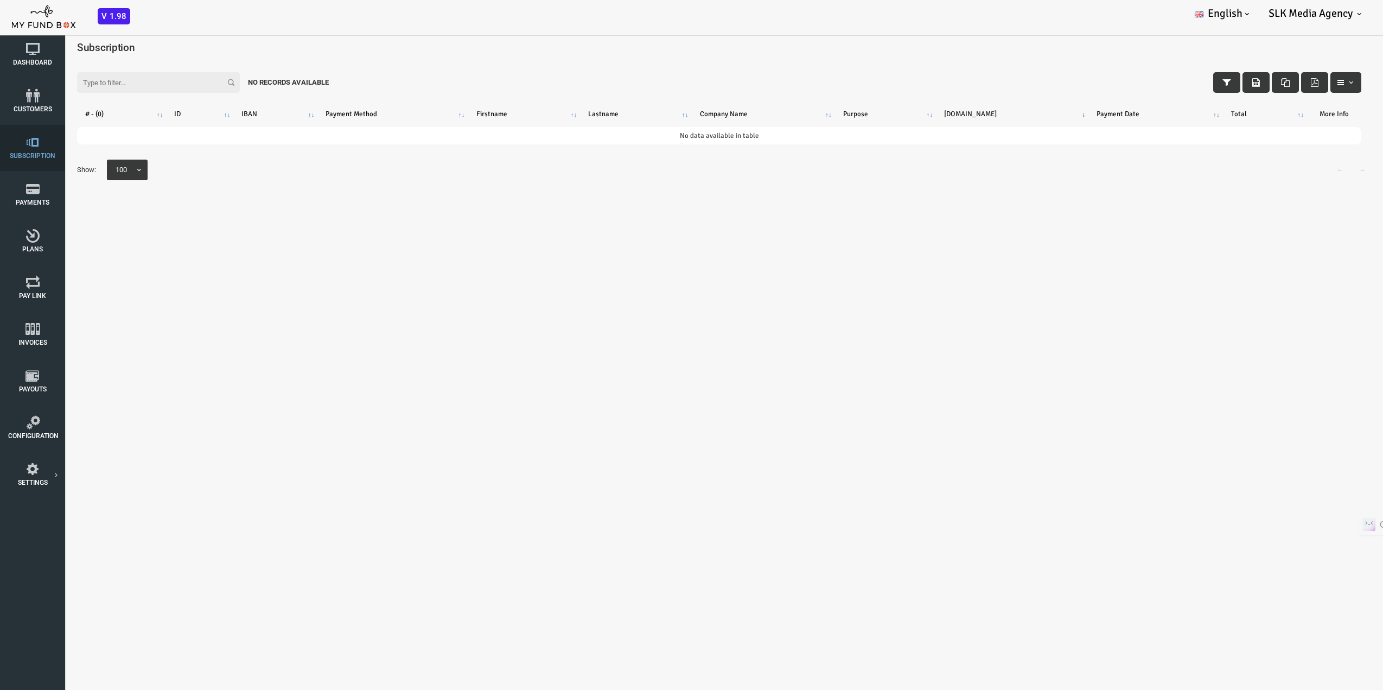
click at [0, 0] on span "Subscription" at bounding box center [0, 0] width 0 height 0
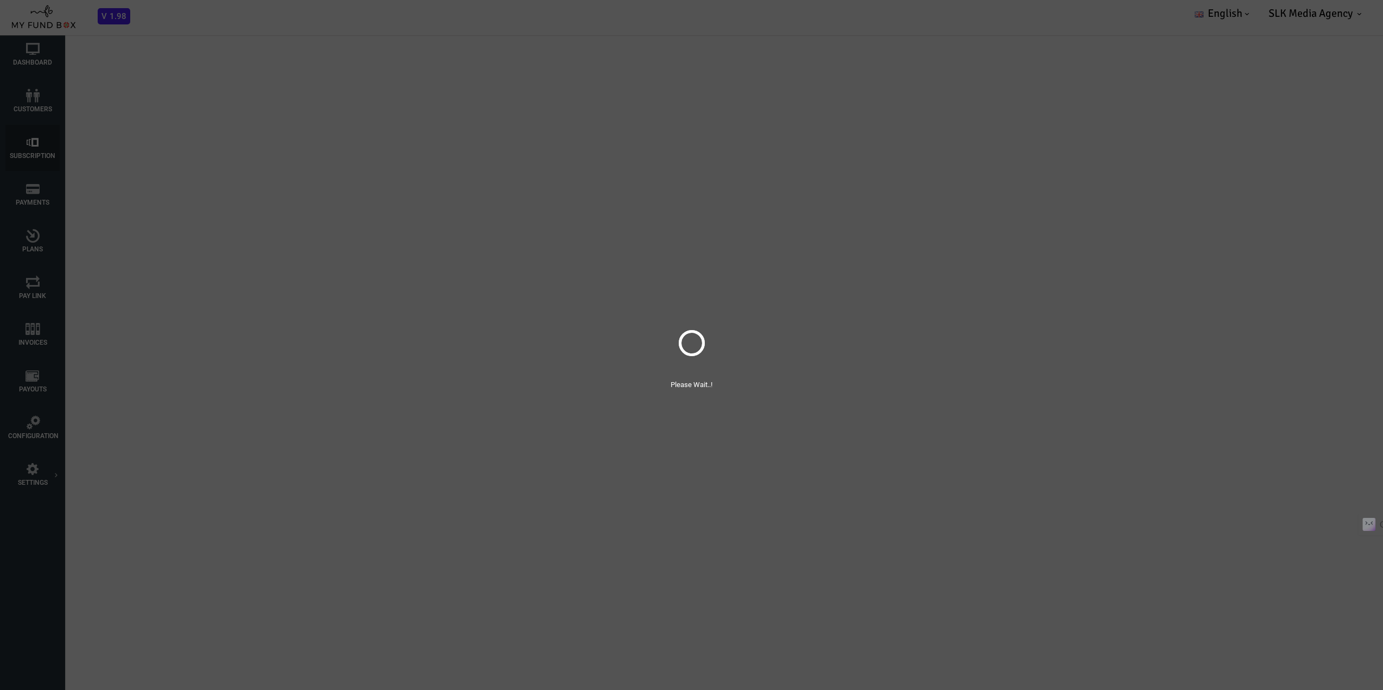
select select "100"
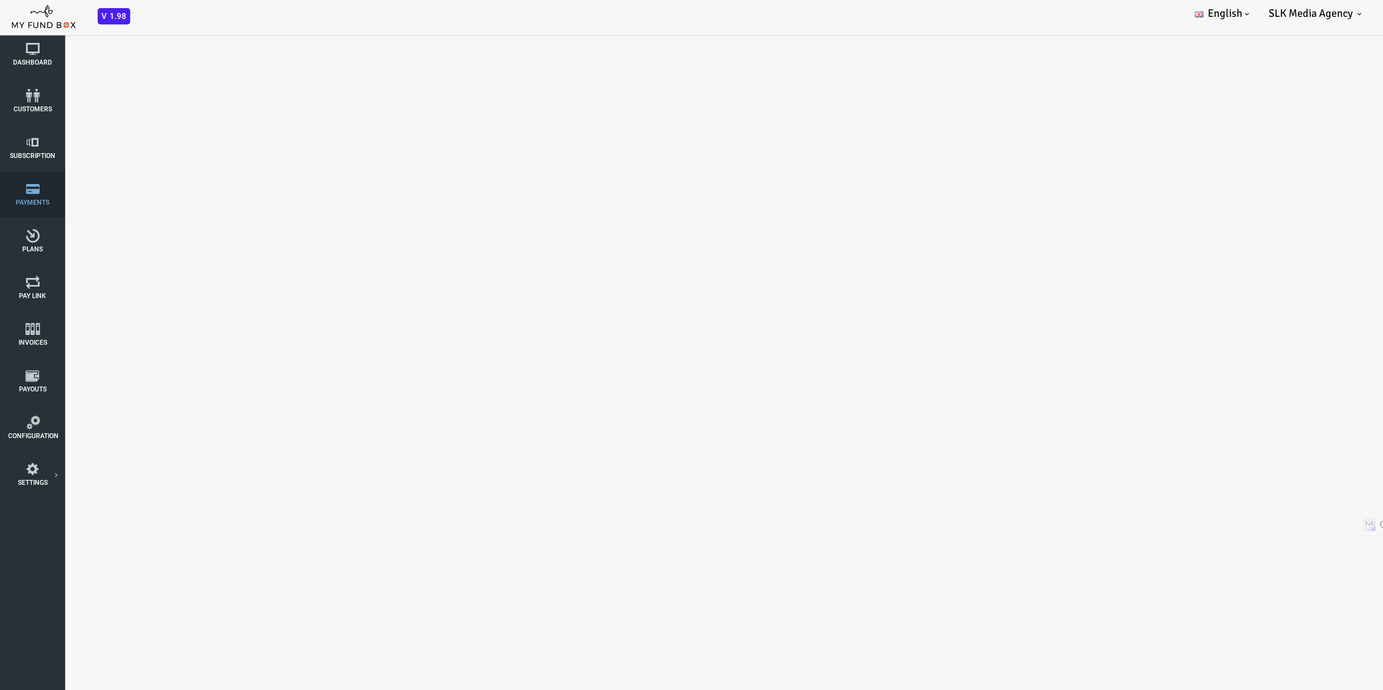
select select "100"
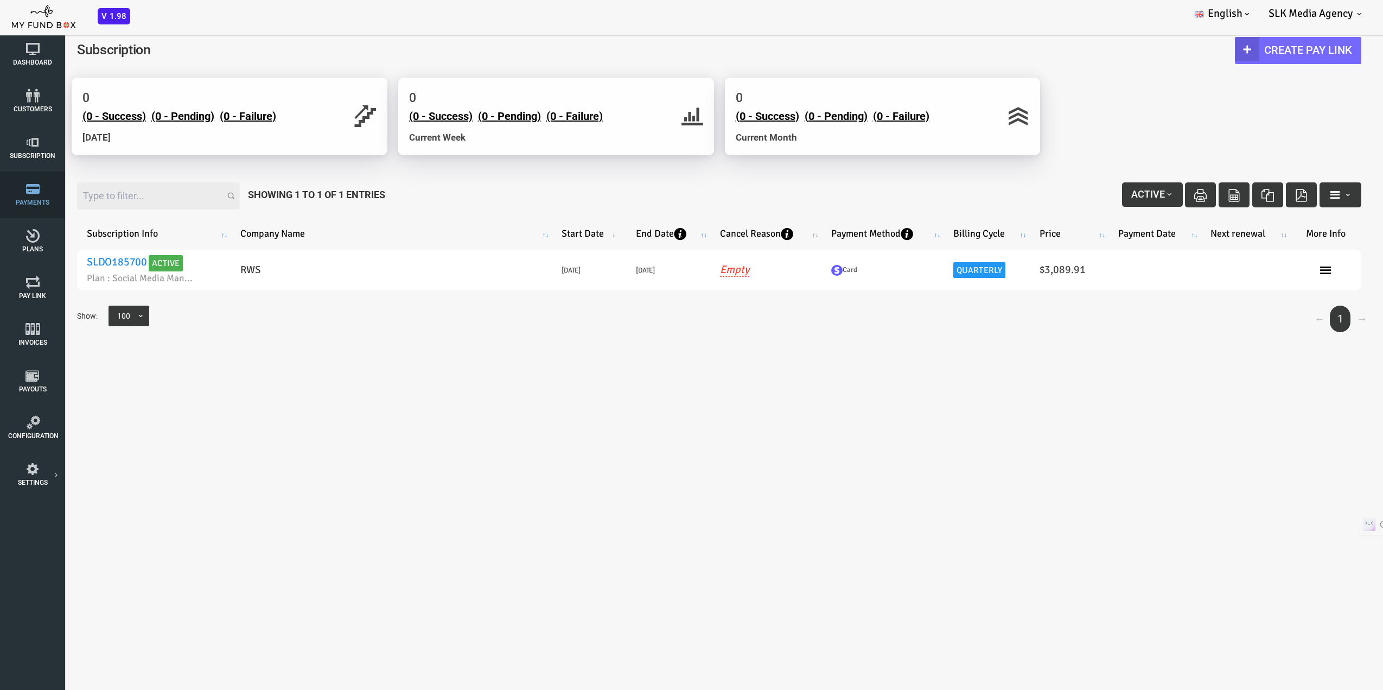
click at [32, 187] on icon at bounding box center [32, 189] width 49 height 14
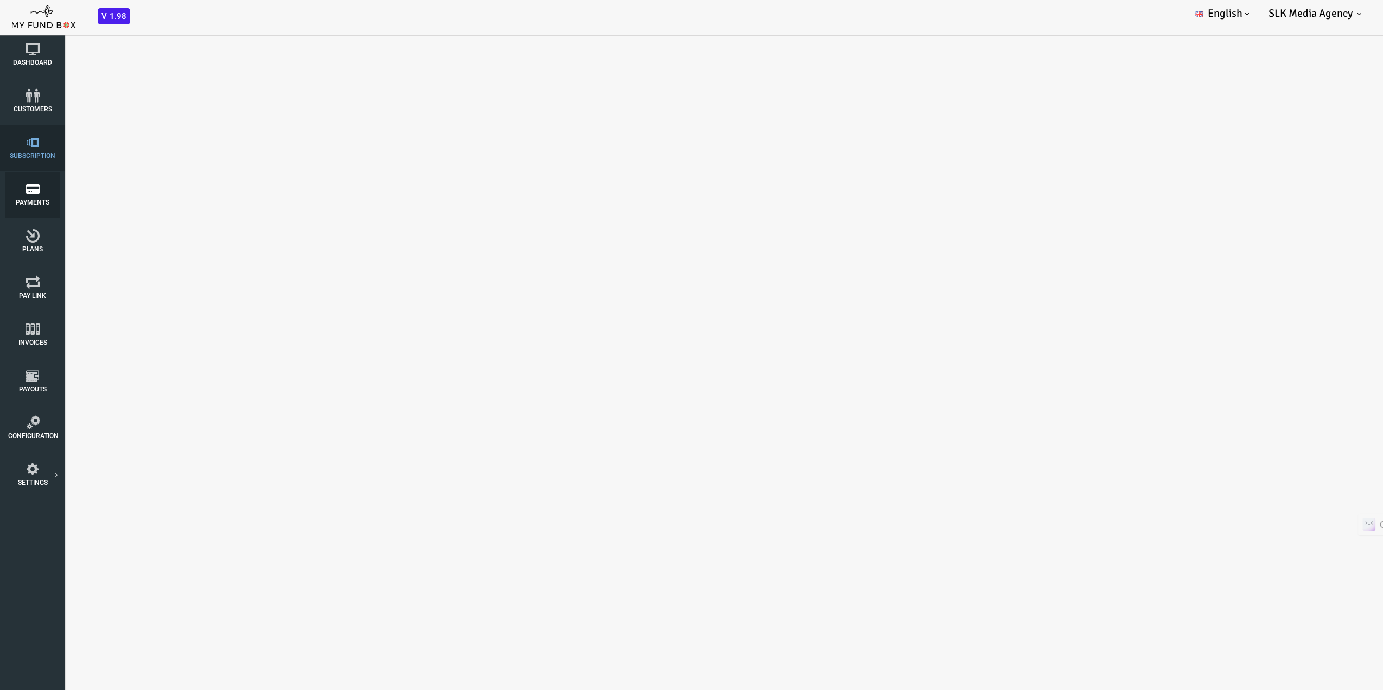
select select "100"
